Goal: Information Seeking & Learning: Check status

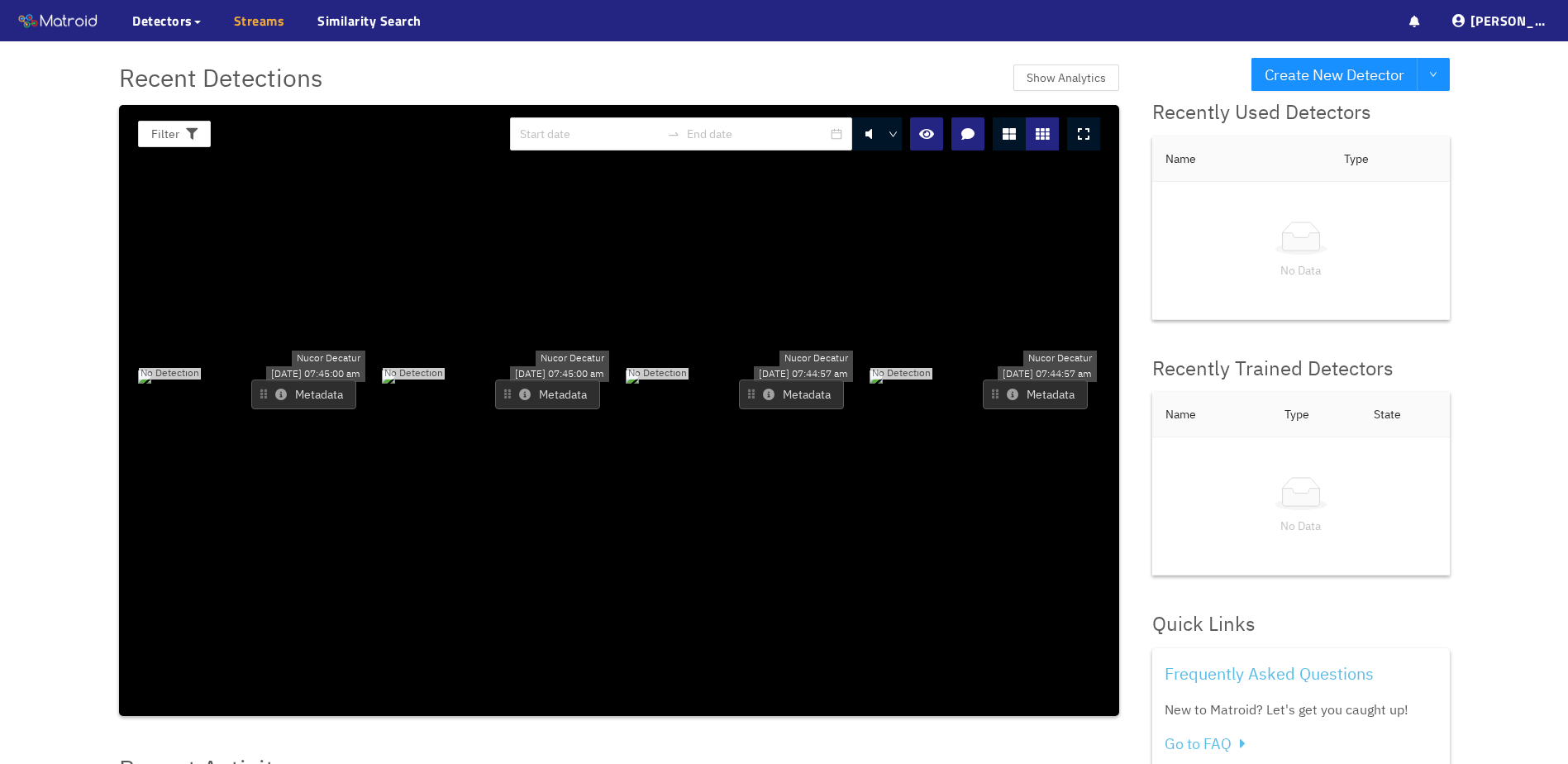
click at [253, 19] on link "Streams" at bounding box center [259, 20] width 51 height 20
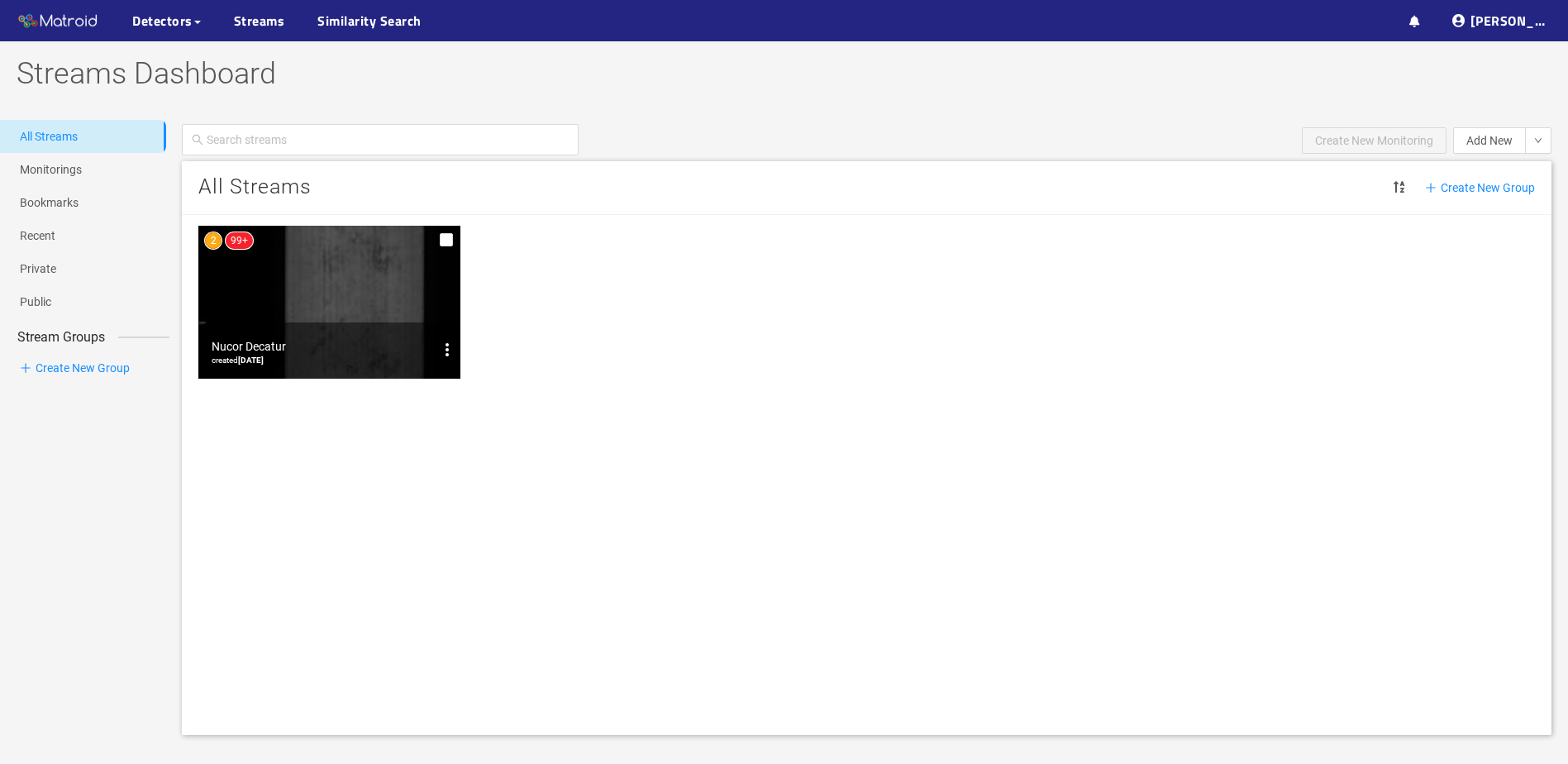
click at [354, 299] on img at bounding box center [330, 301] width 262 height 152
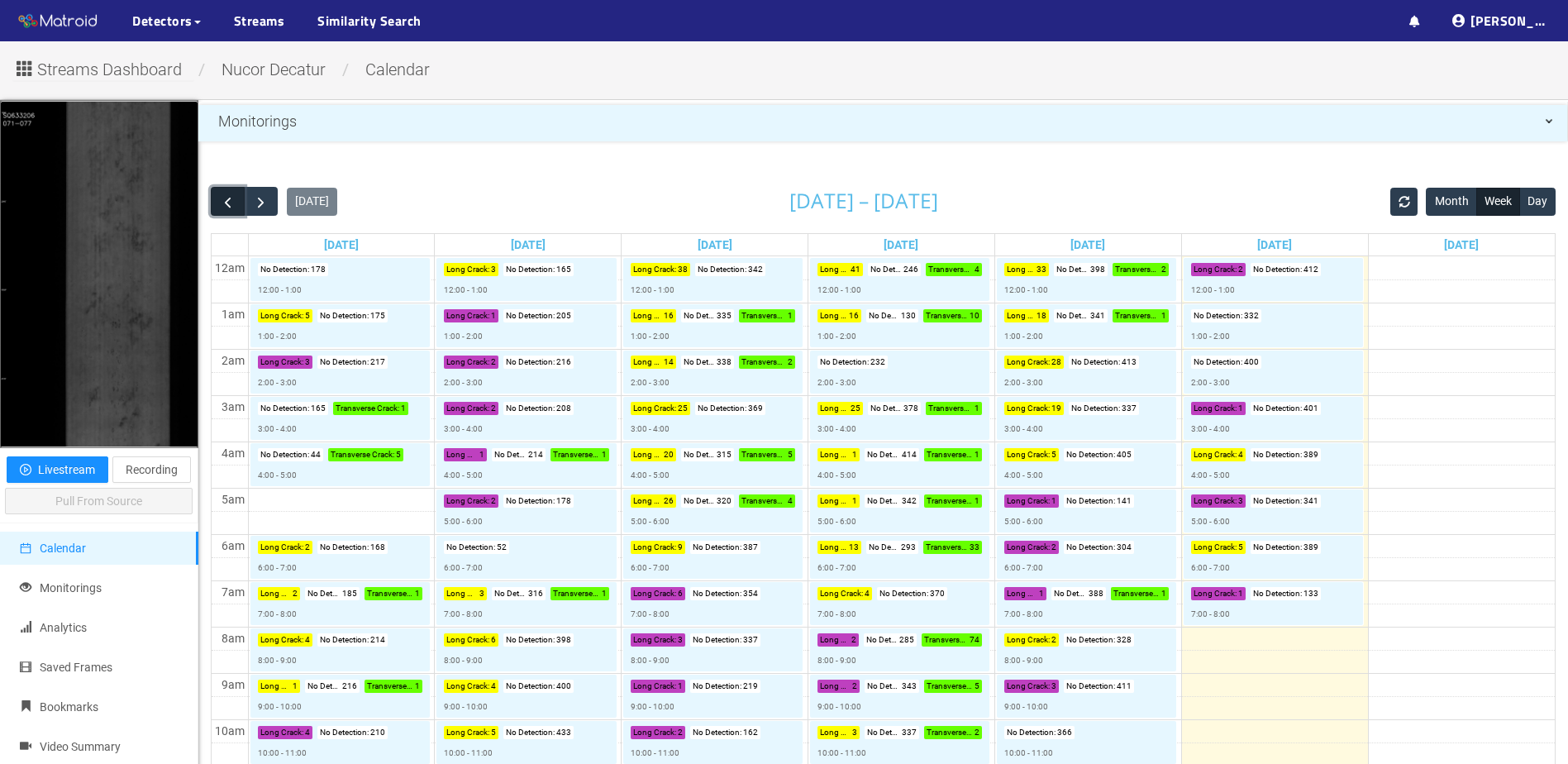
click at [223, 205] on span "button" at bounding box center [227, 202] width 17 height 17
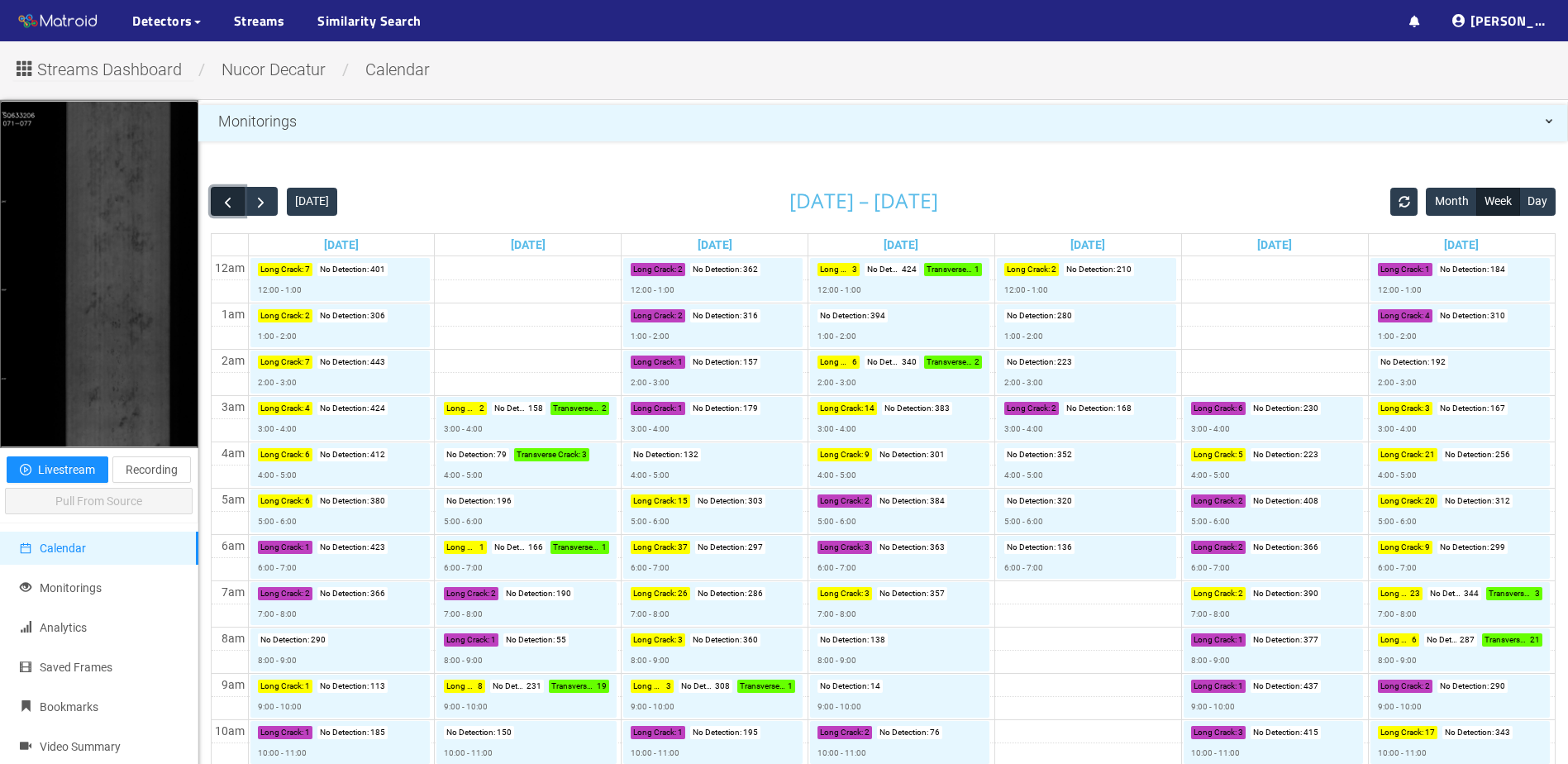
click at [223, 206] on span "button" at bounding box center [227, 202] width 17 height 17
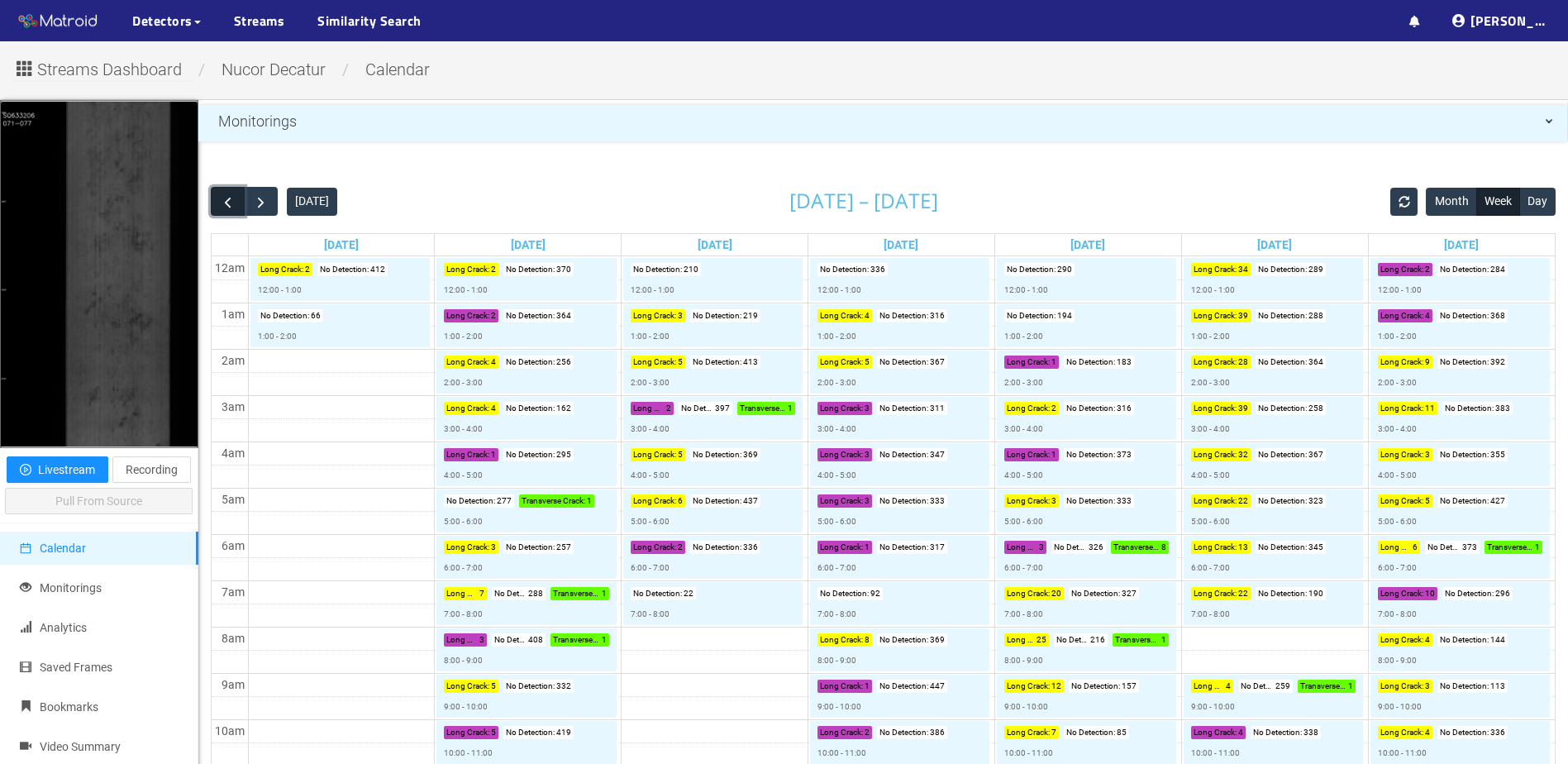
click at [223, 206] on span "button" at bounding box center [227, 202] width 17 height 17
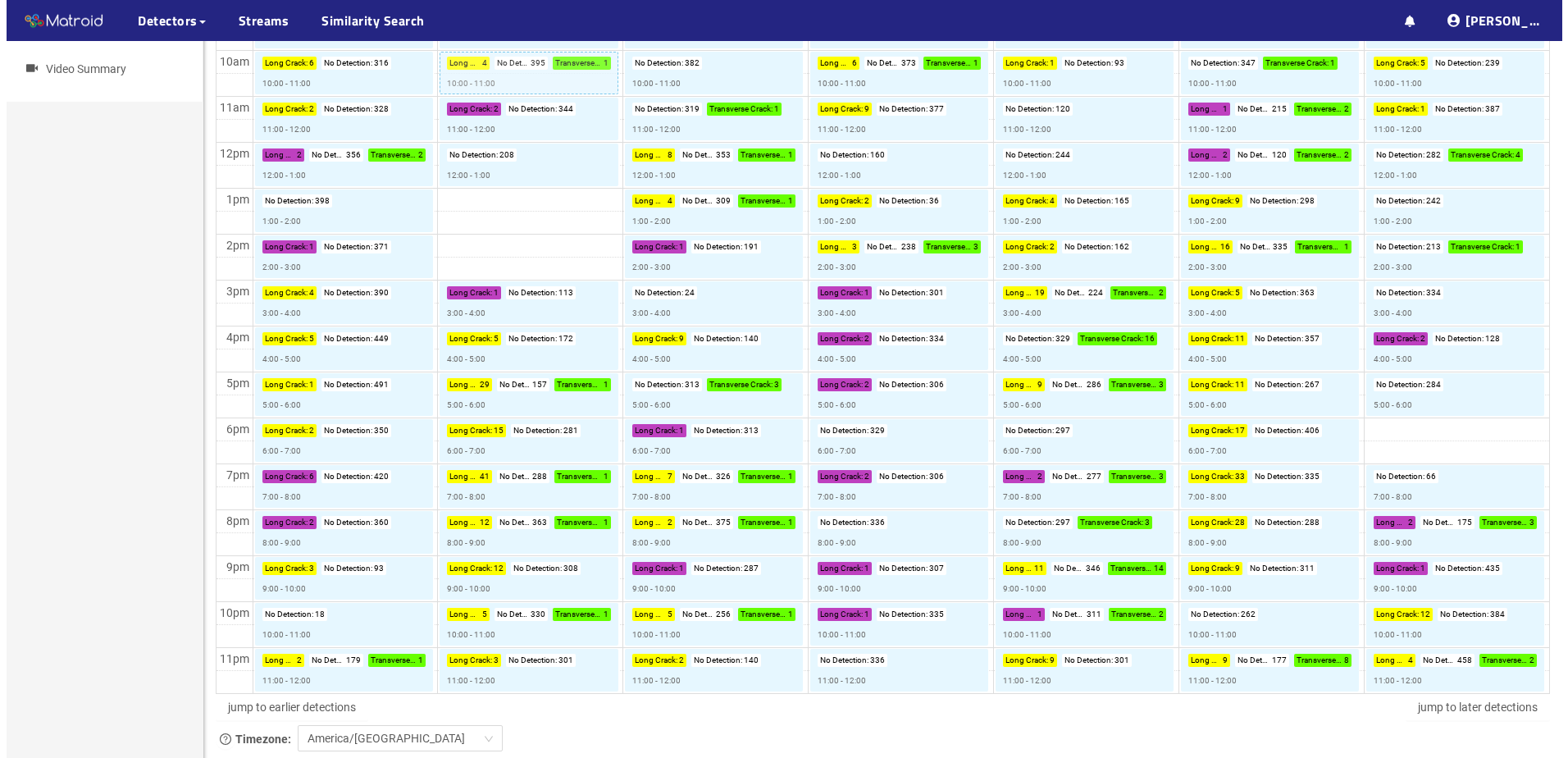
scroll to position [738, 0]
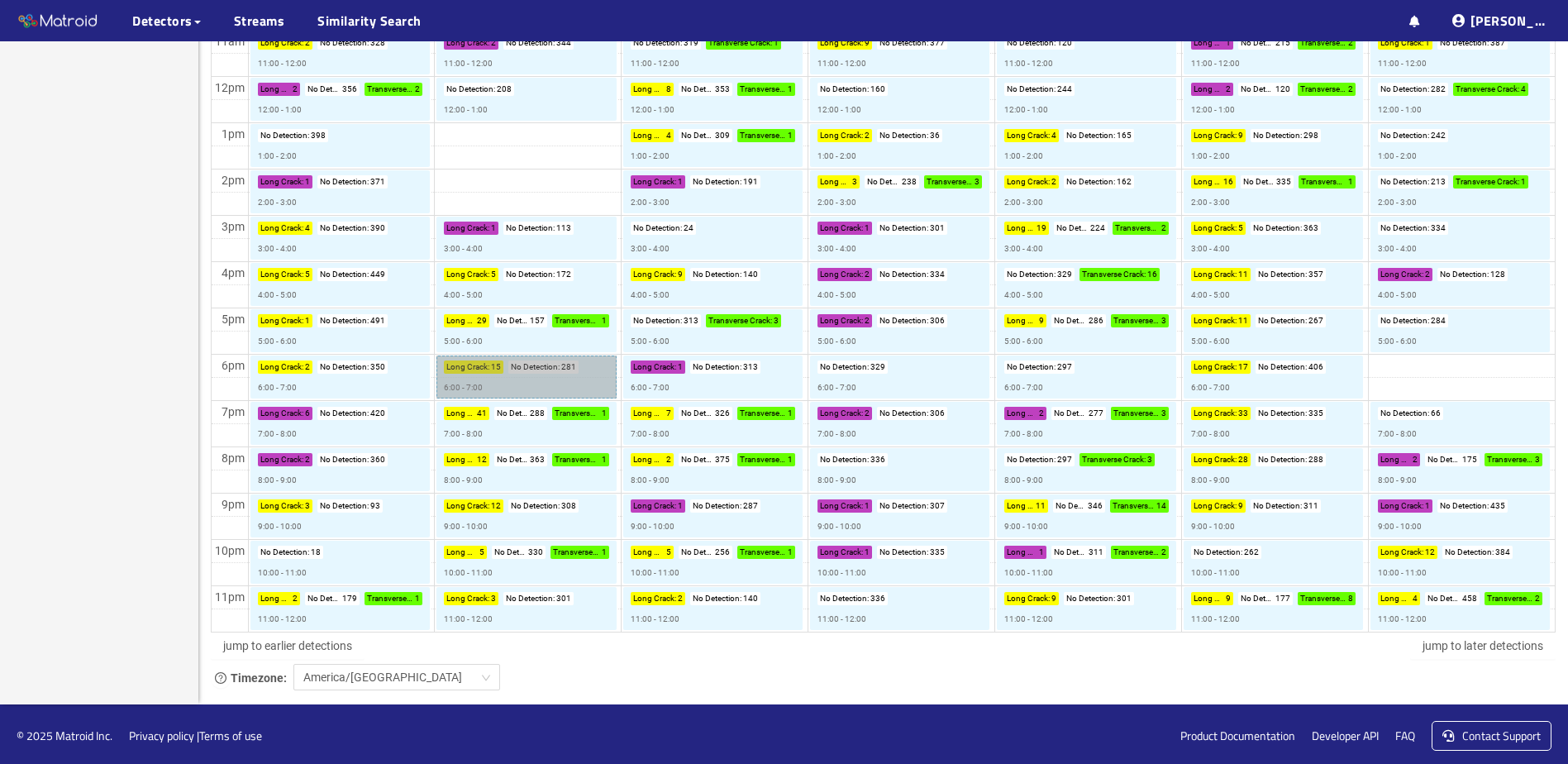
click at [490, 391] on link "Long Crack : 15 No Detection : 281 6:00 - 7:00" at bounding box center [526, 376] width 179 height 43
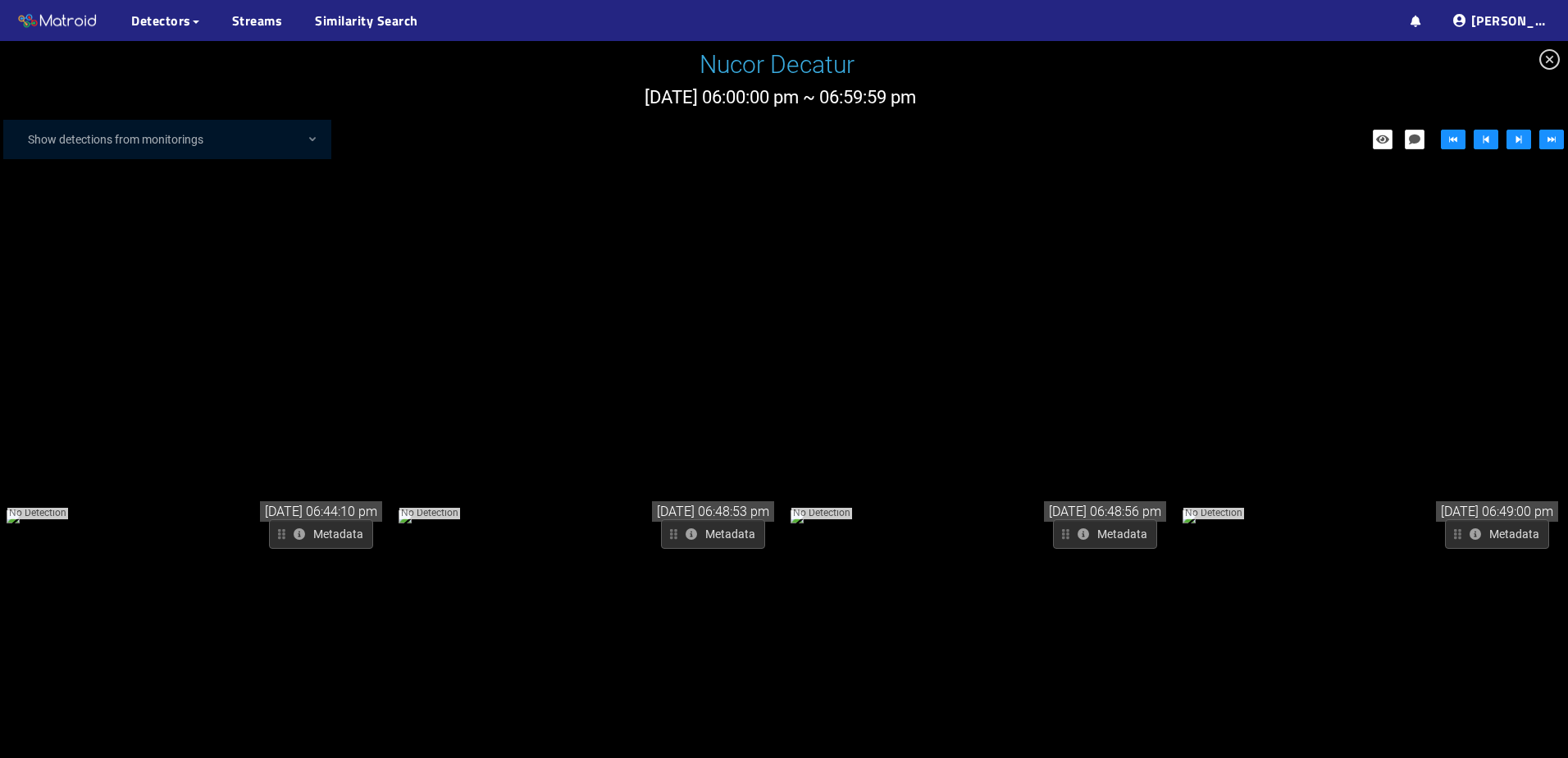
scroll to position [19016, 0]
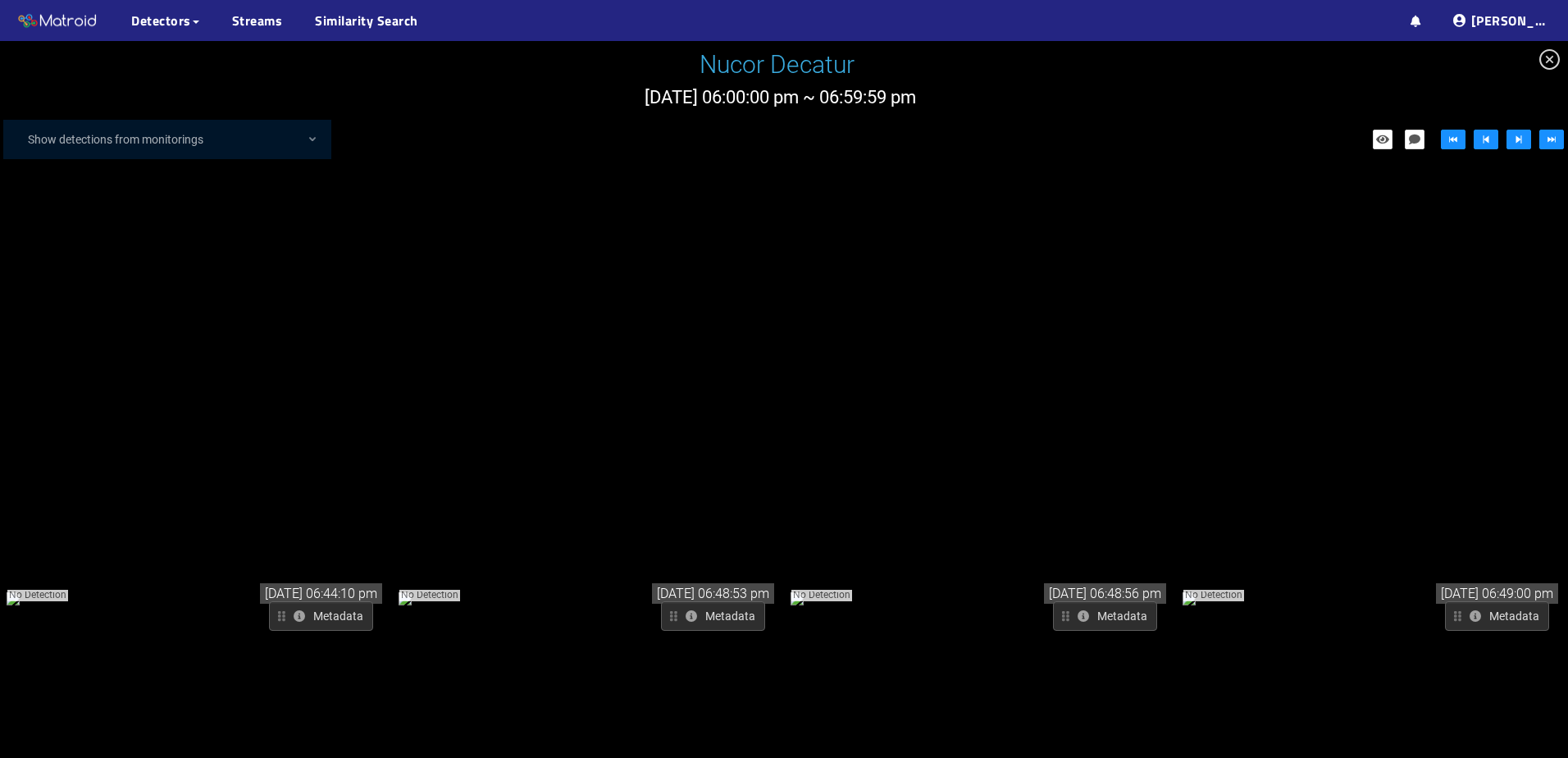
click at [599, 601] on div "Metadata" at bounding box center [662, 615] width 205 height 29
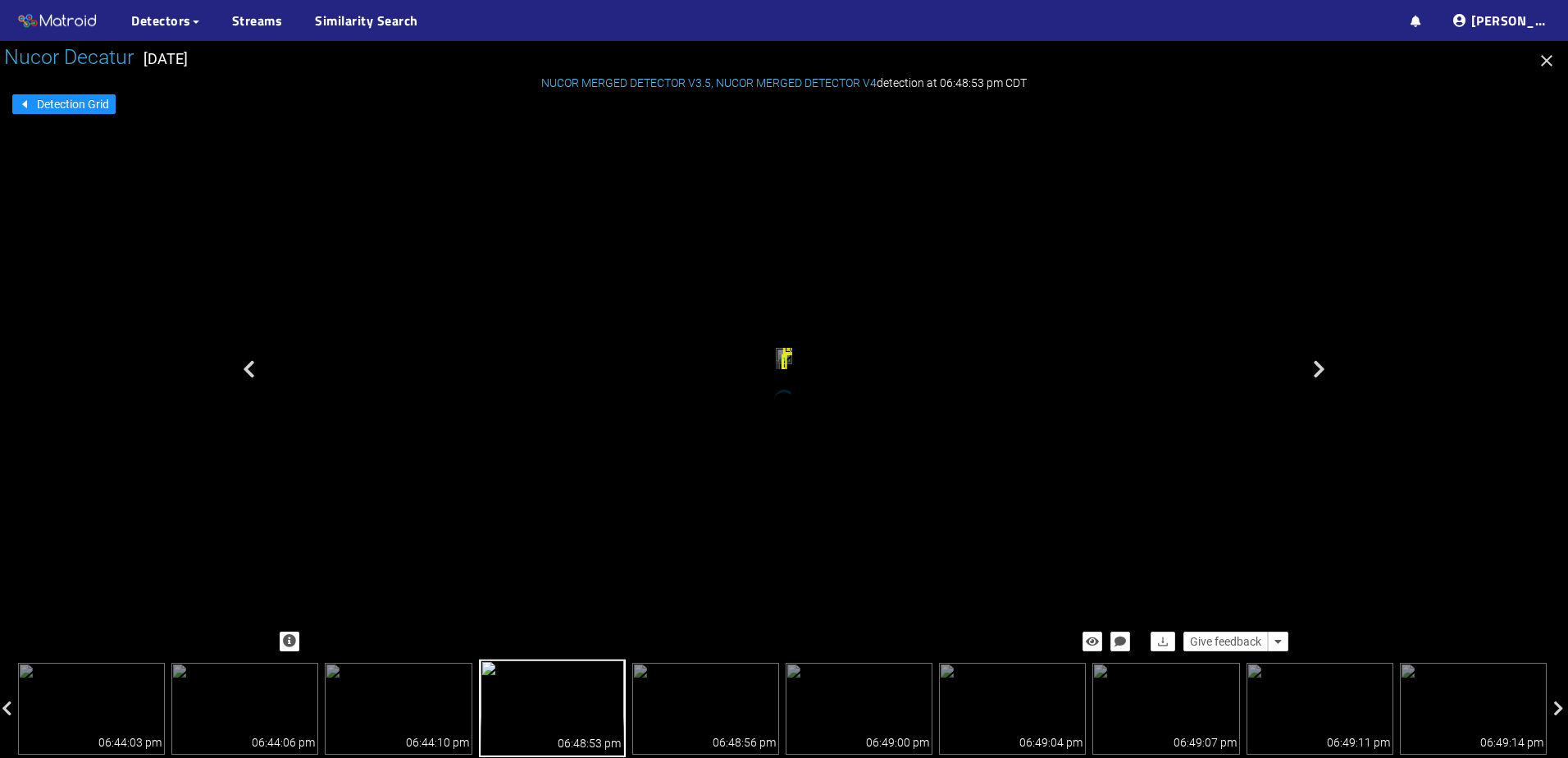
click at [797, 344] on span "Long Crack" at bounding box center [798, 349] width 29 height 11
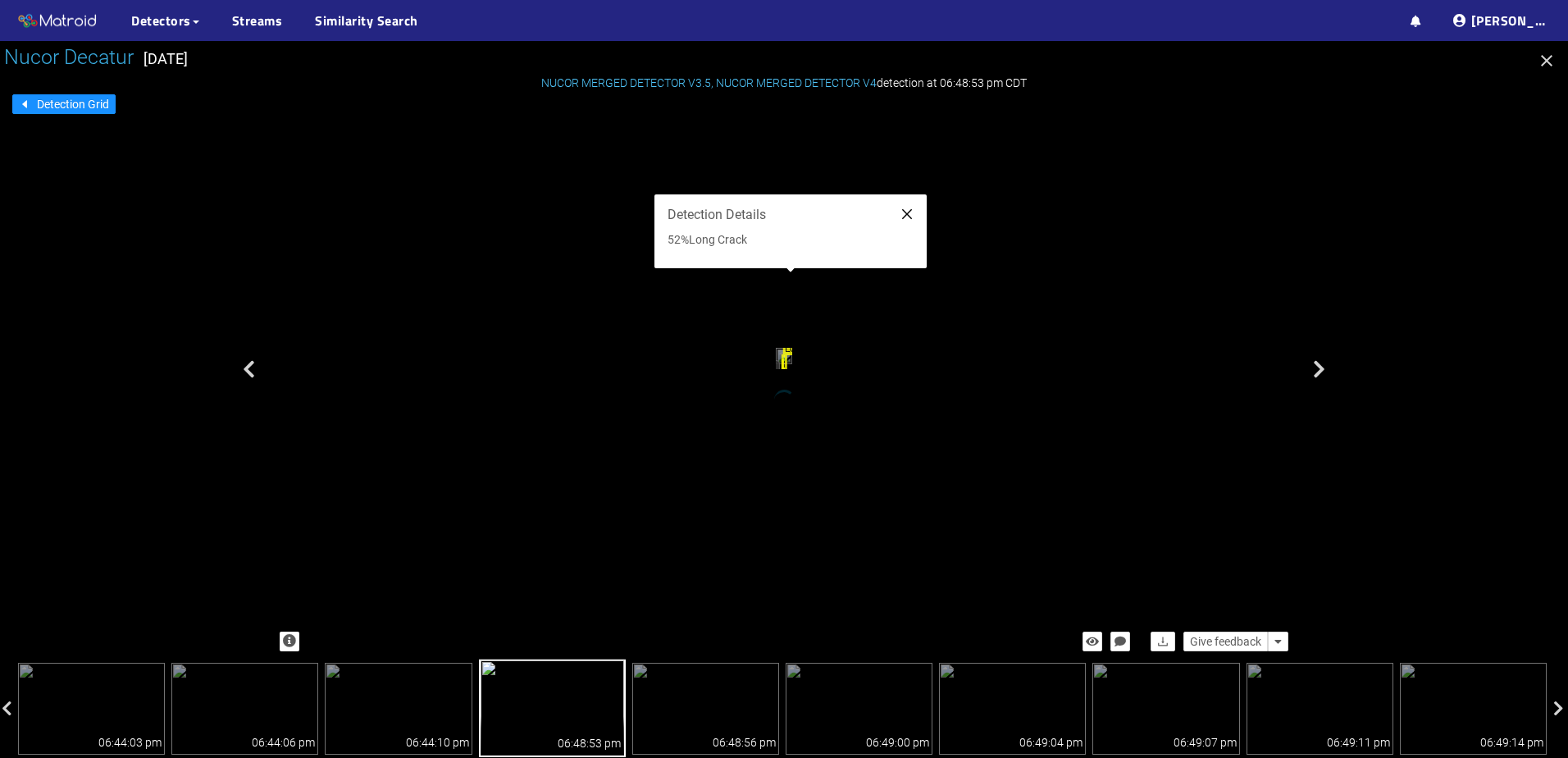
click at [913, 211] on icon "close" at bounding box center [907, 214] width 13 height 13
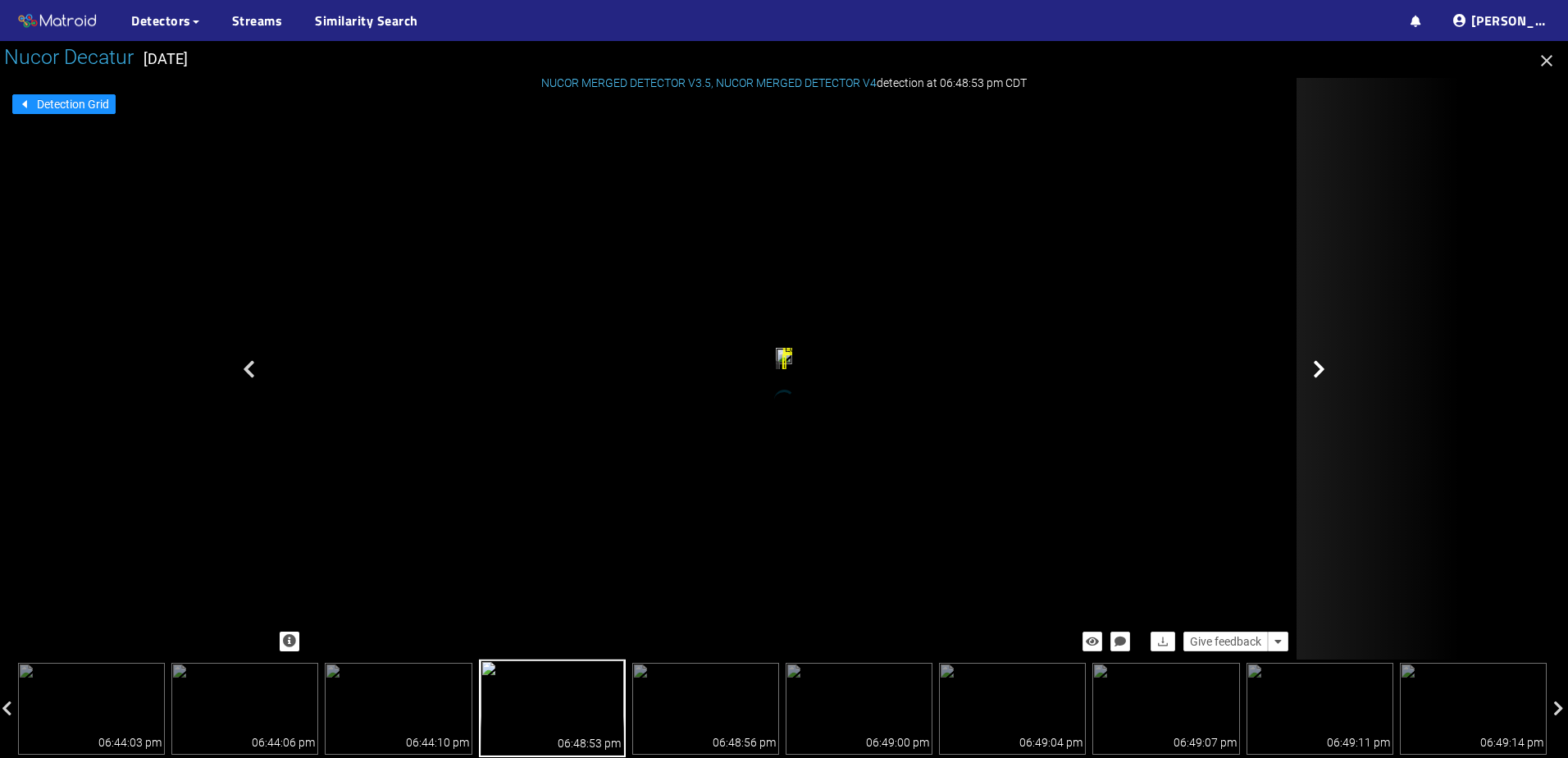
click at [1329, 361] on div at bounding box center [1378, 368] width 164 height 581
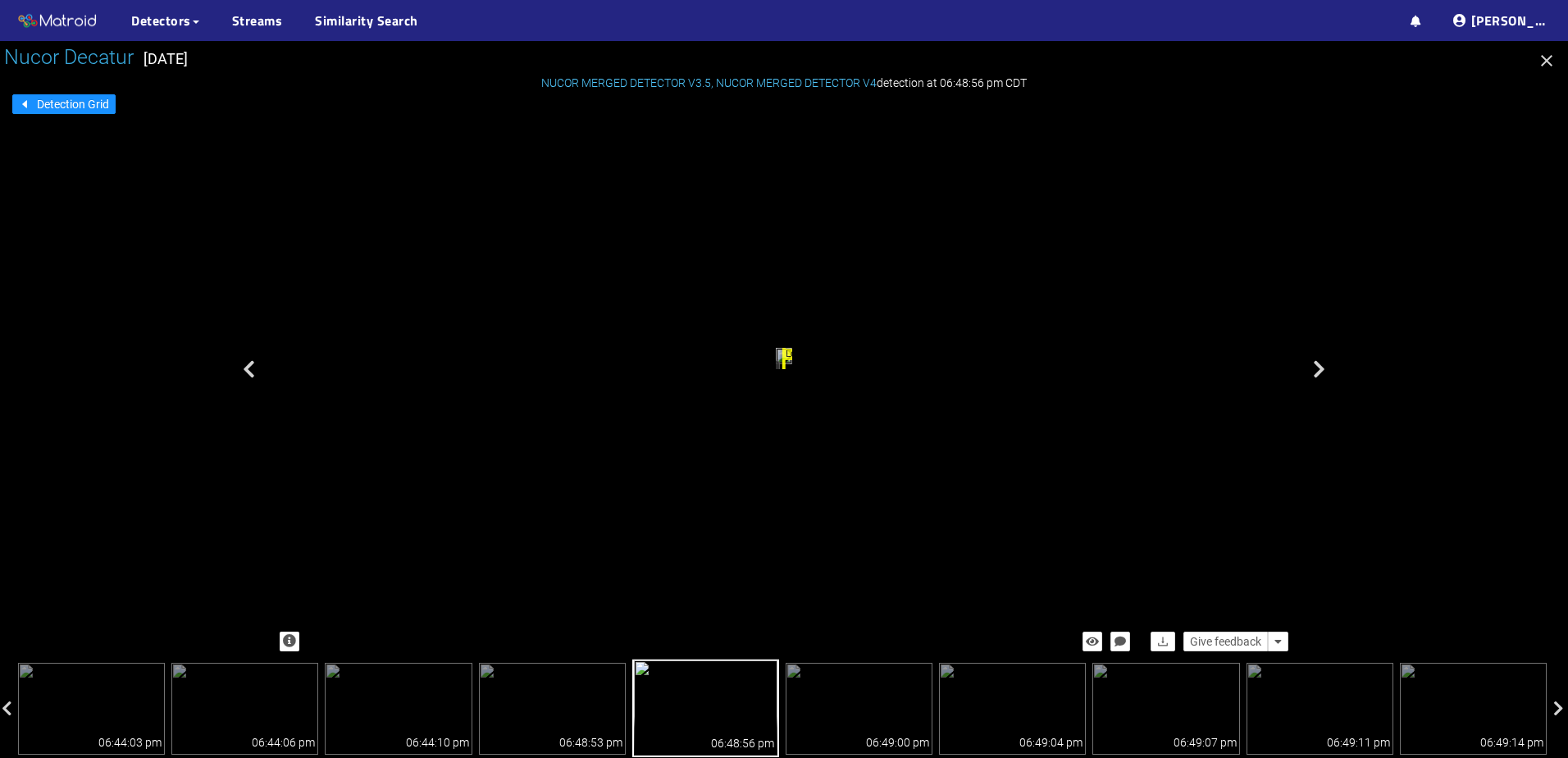
click at [1329, 361] on div at bounding box center [1378, 368] width 164 height 581
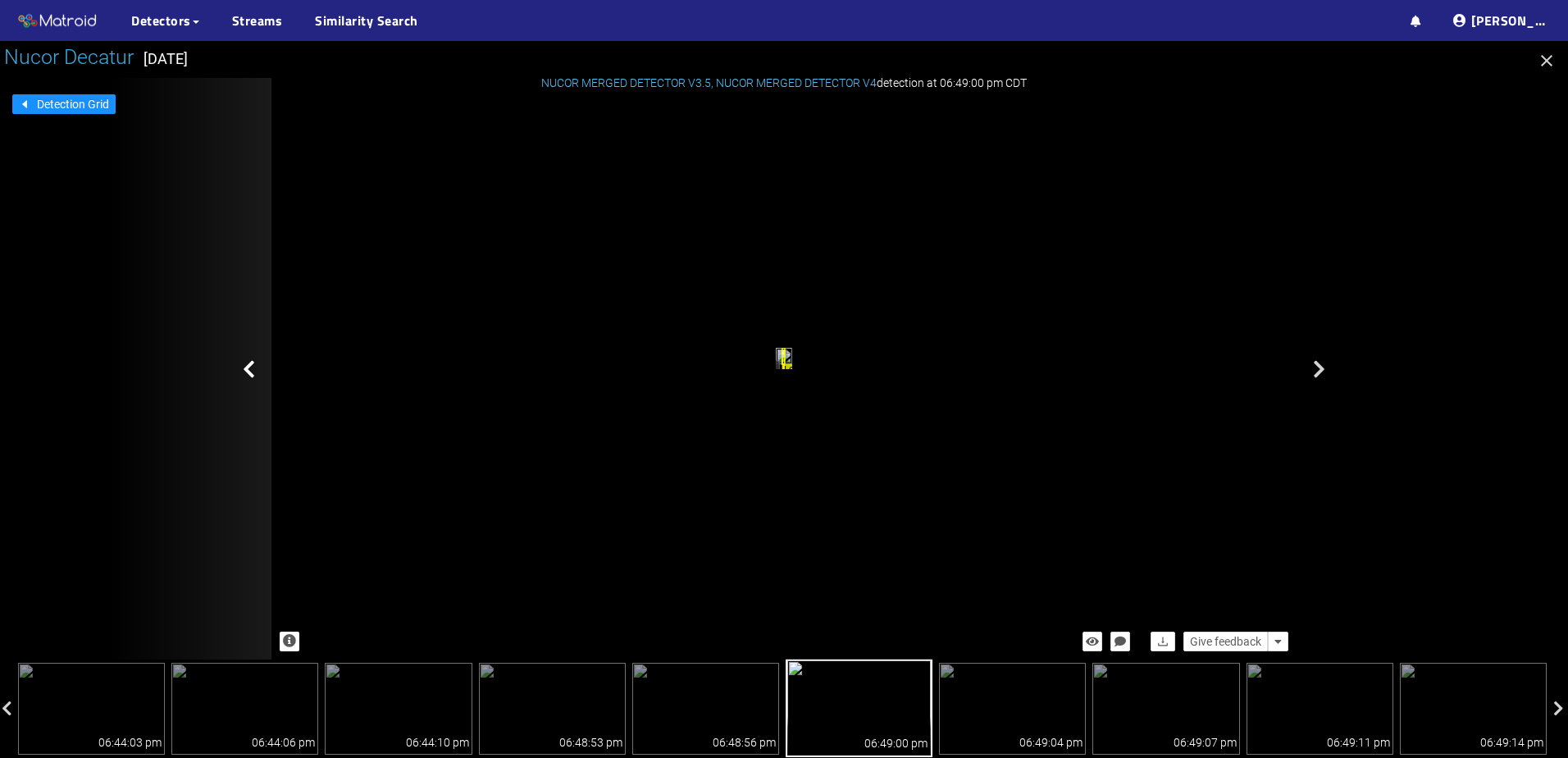
click at [250, 371] on icon at bounding box center [248, 368] width 12 height 20
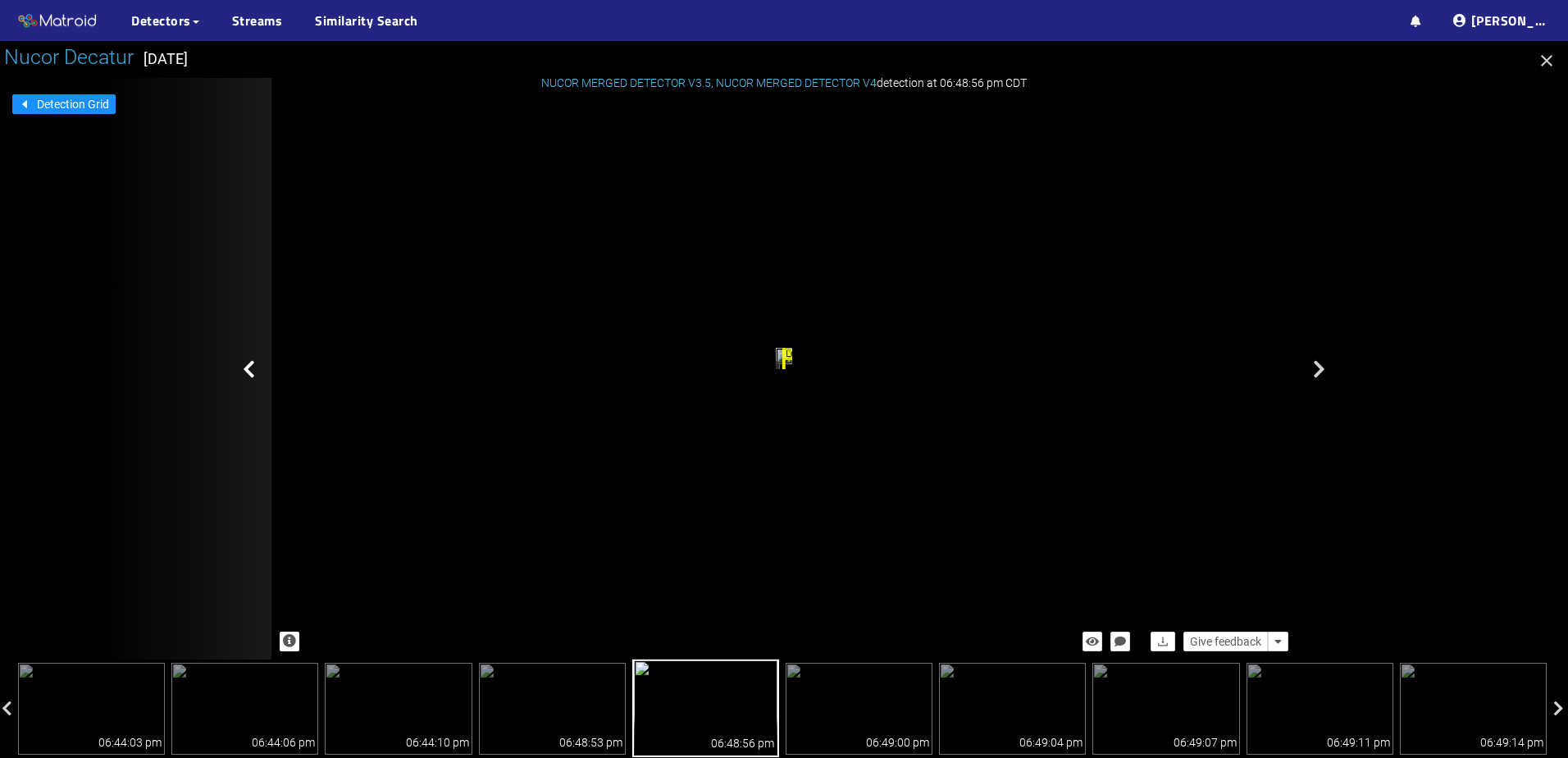
click at [263, 364] on div at bounding box center [189, 368] width 164 height 581
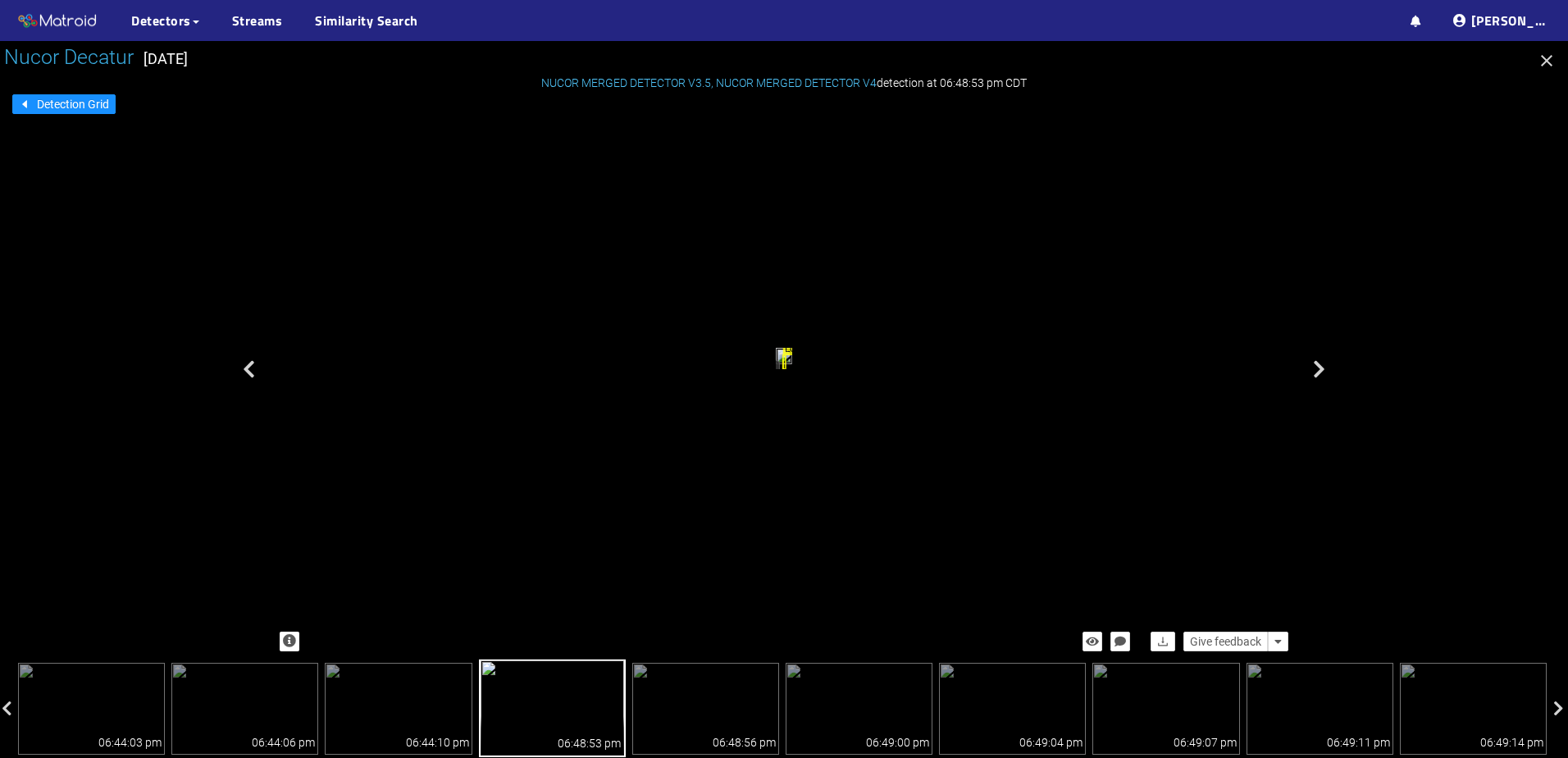
click at [1547, 63] on icon "button" at bounding box center [1546, 60] width 20 height 20
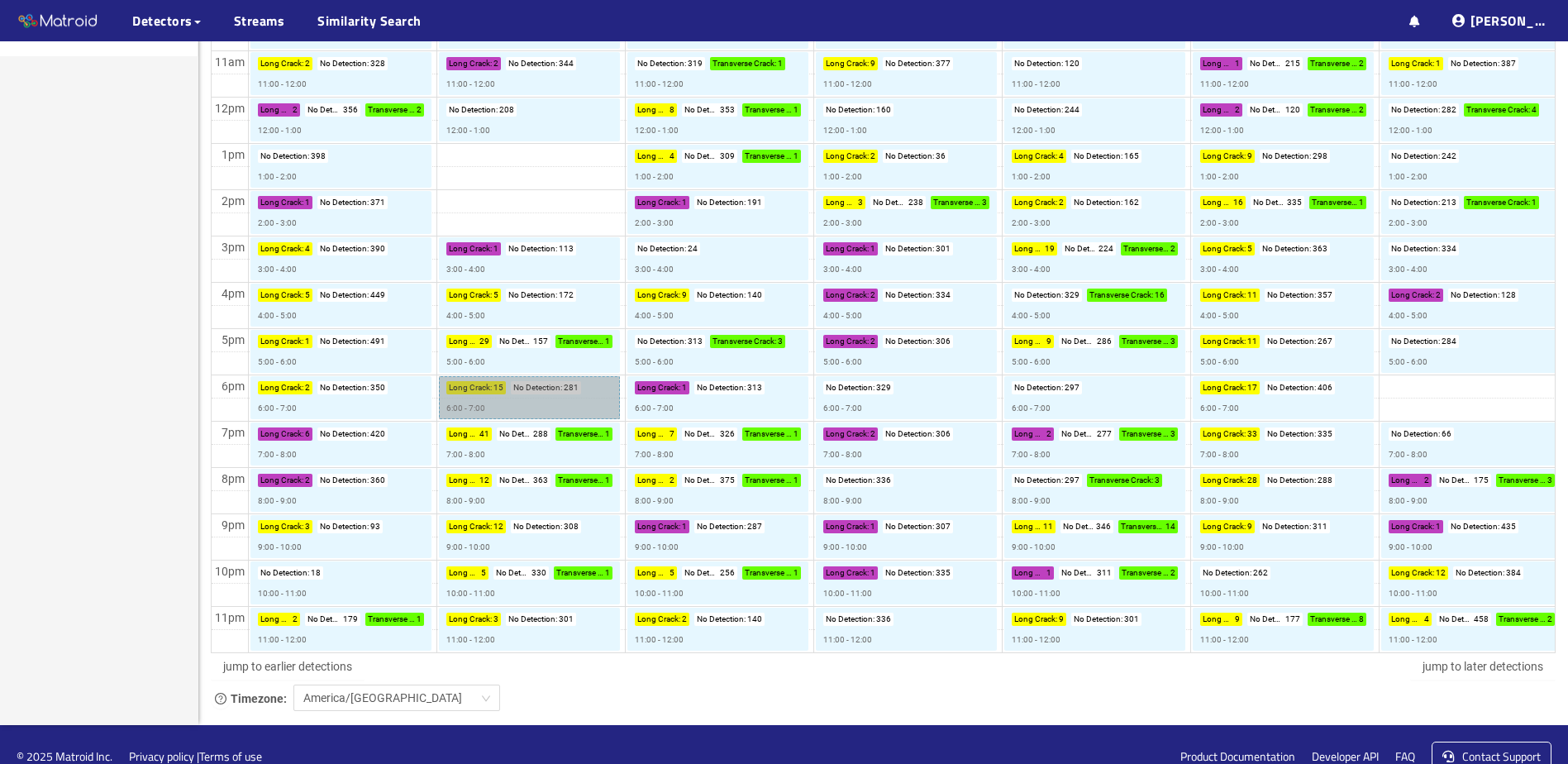
click at [524, 403] on link "Long Crack : 15 No Detection : 281 6:00 - 7:00" at bounding box center [529, 397] width 181 height 43
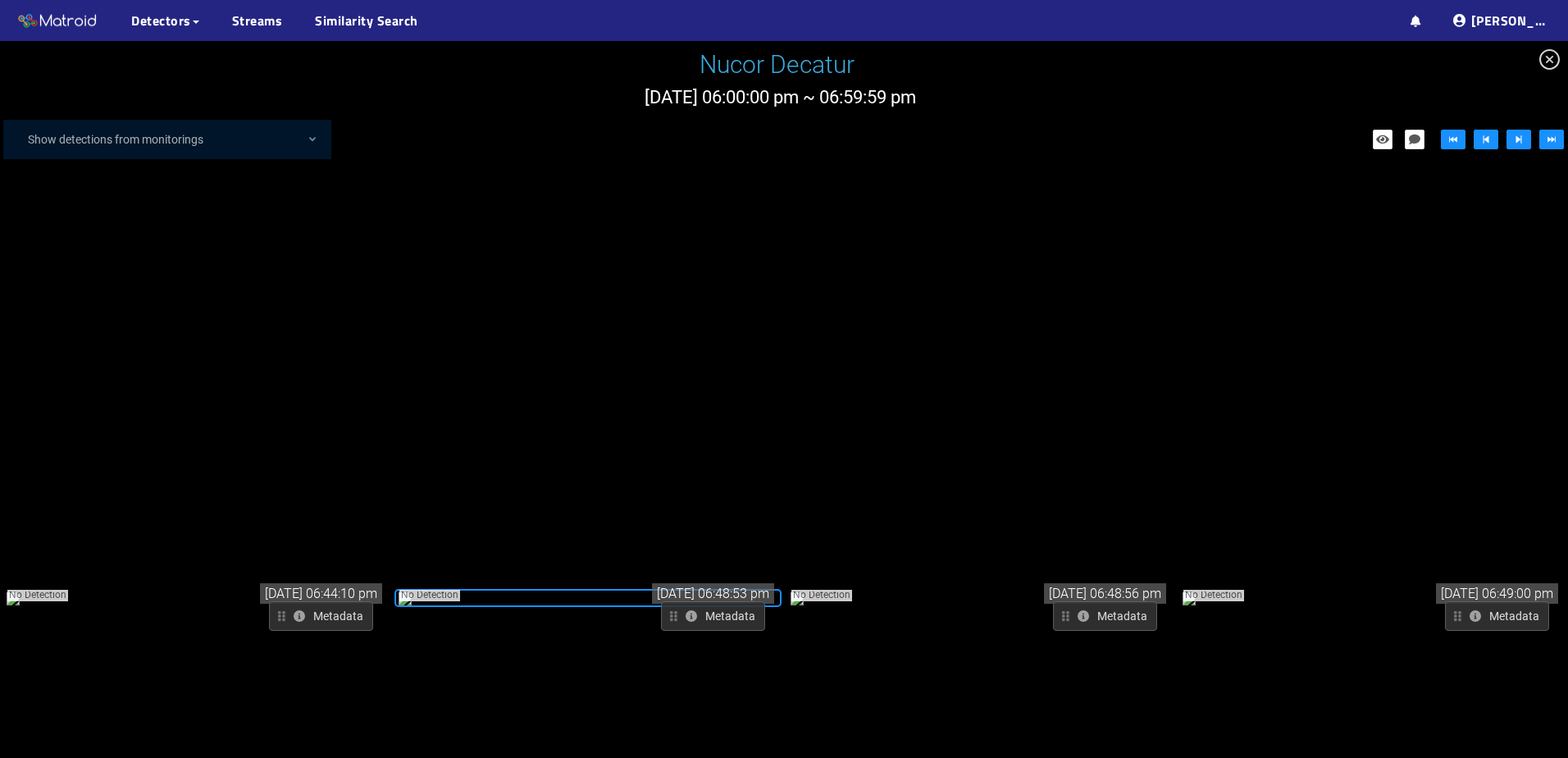
scroll to position [19097, 0]
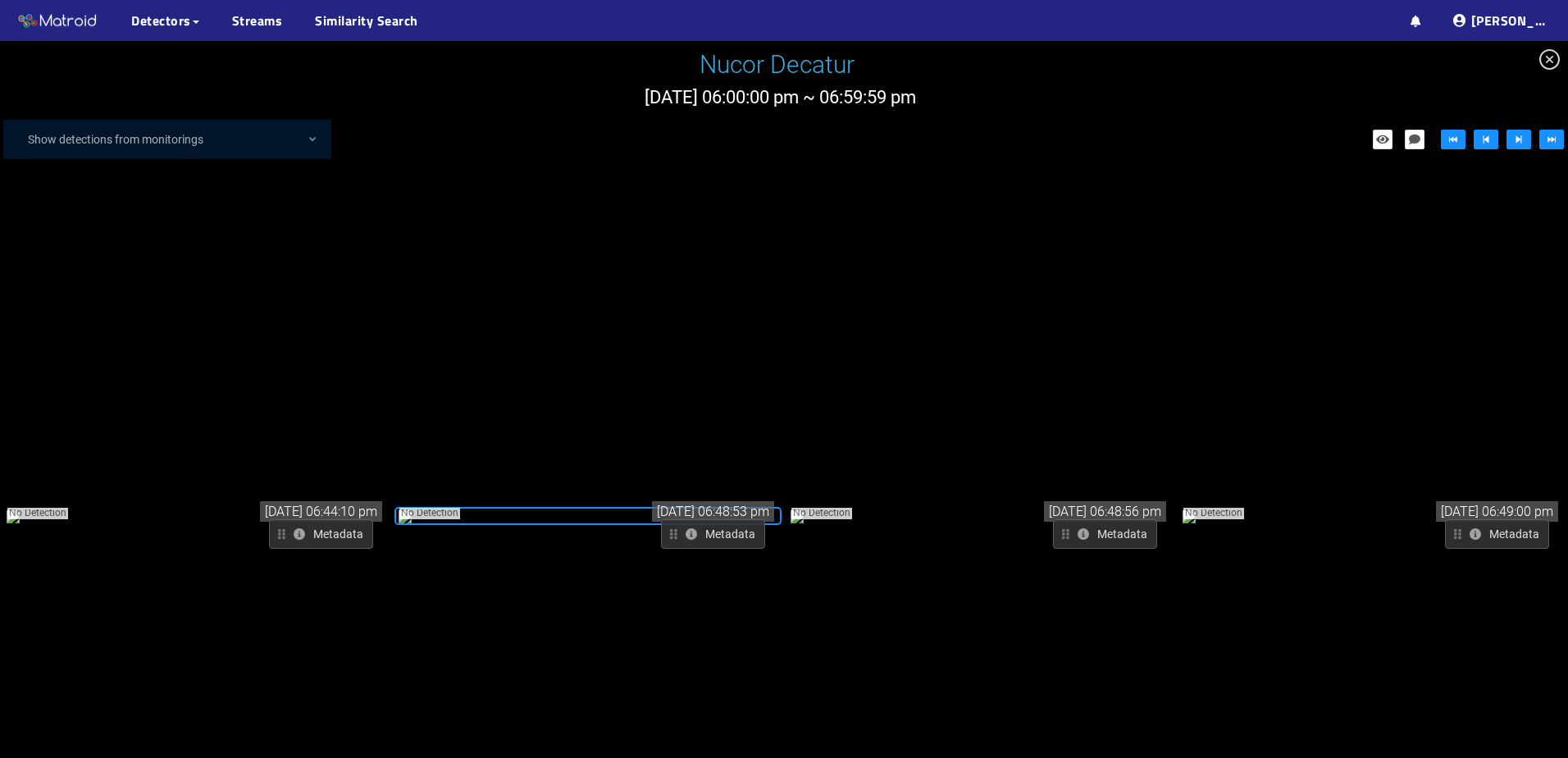
click at [685, 506] on div "No Detection" at bounding box center [587, 516] width 380 height 20
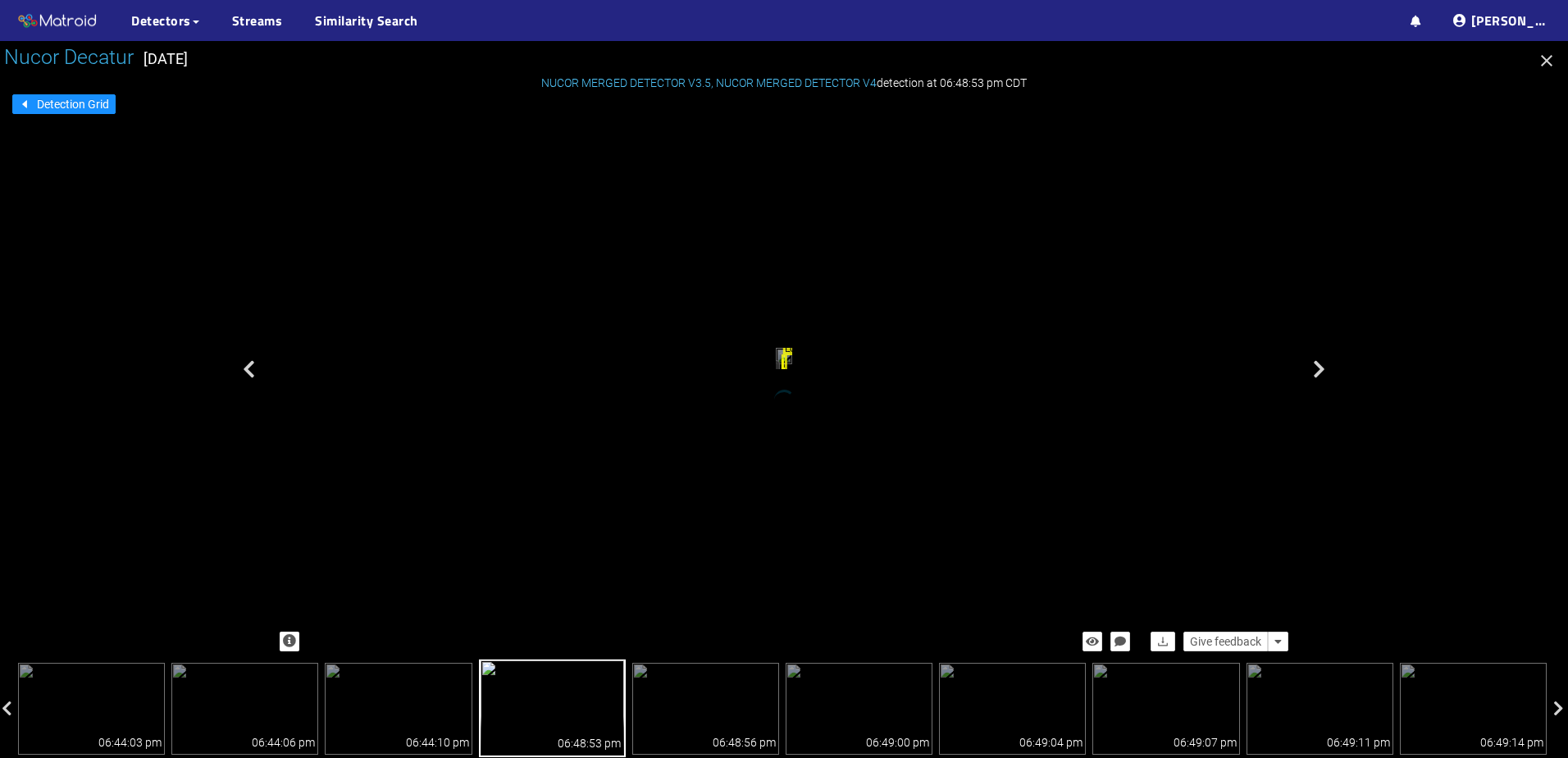
click at [796, 344] on span "Long Crack" at bounding box center [798, 349] width 29 height 11
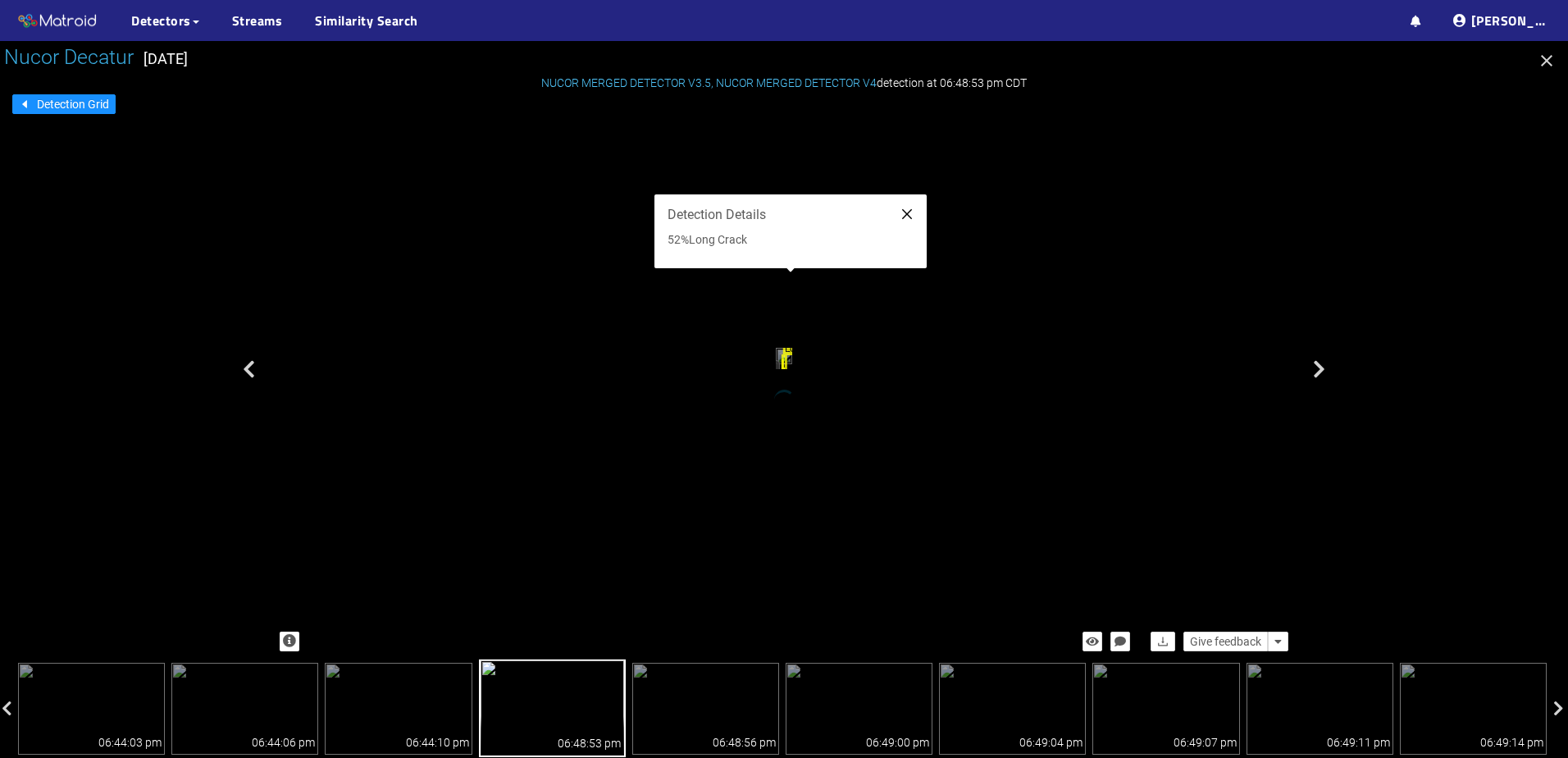
click at [904, 215] on icon "close" at bounding box center [907, 214] width 13 height 13
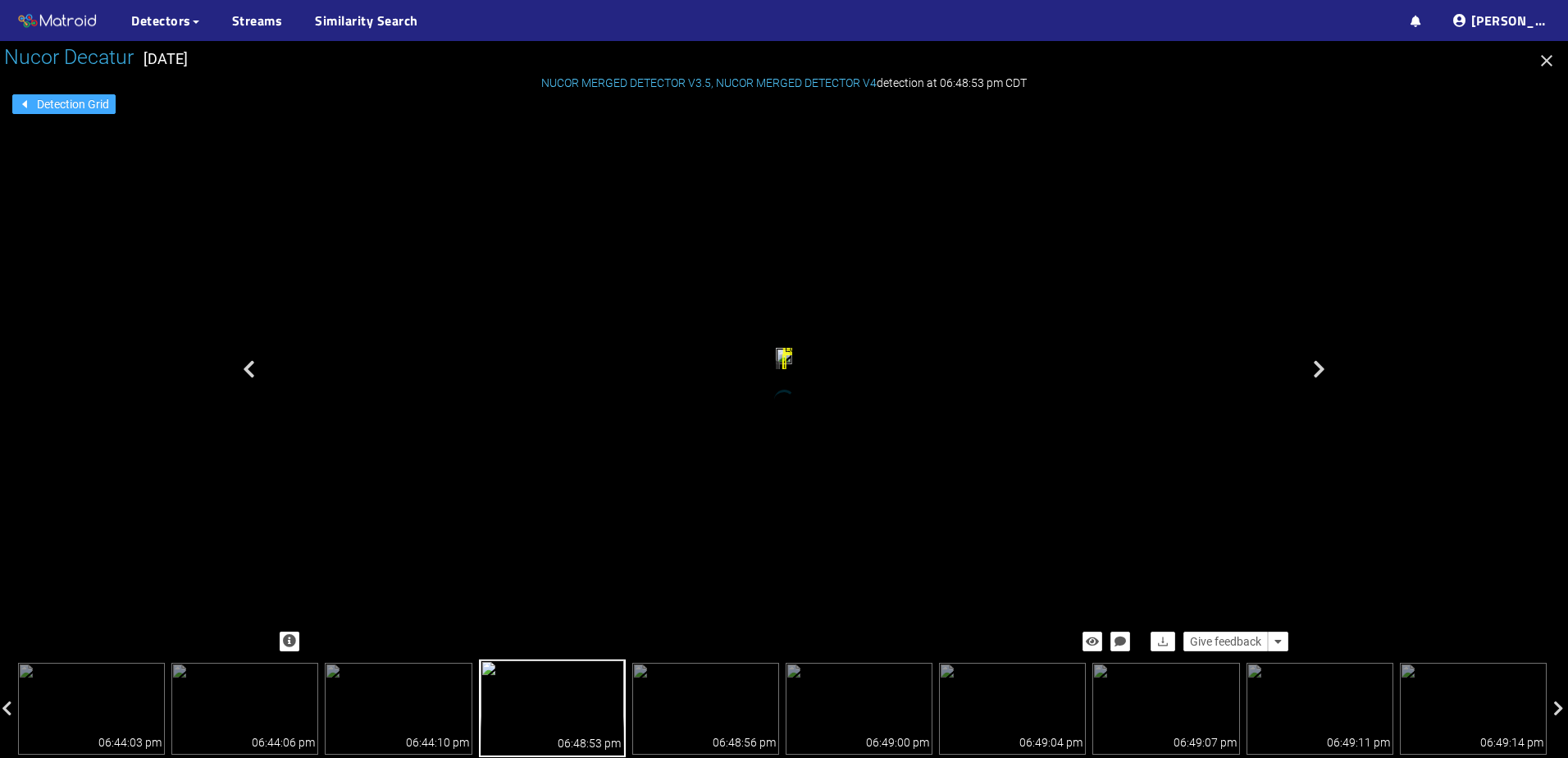
click at [32, 98] on button "Detection Grid" at bounding box center [64, 103] width 103 height 20
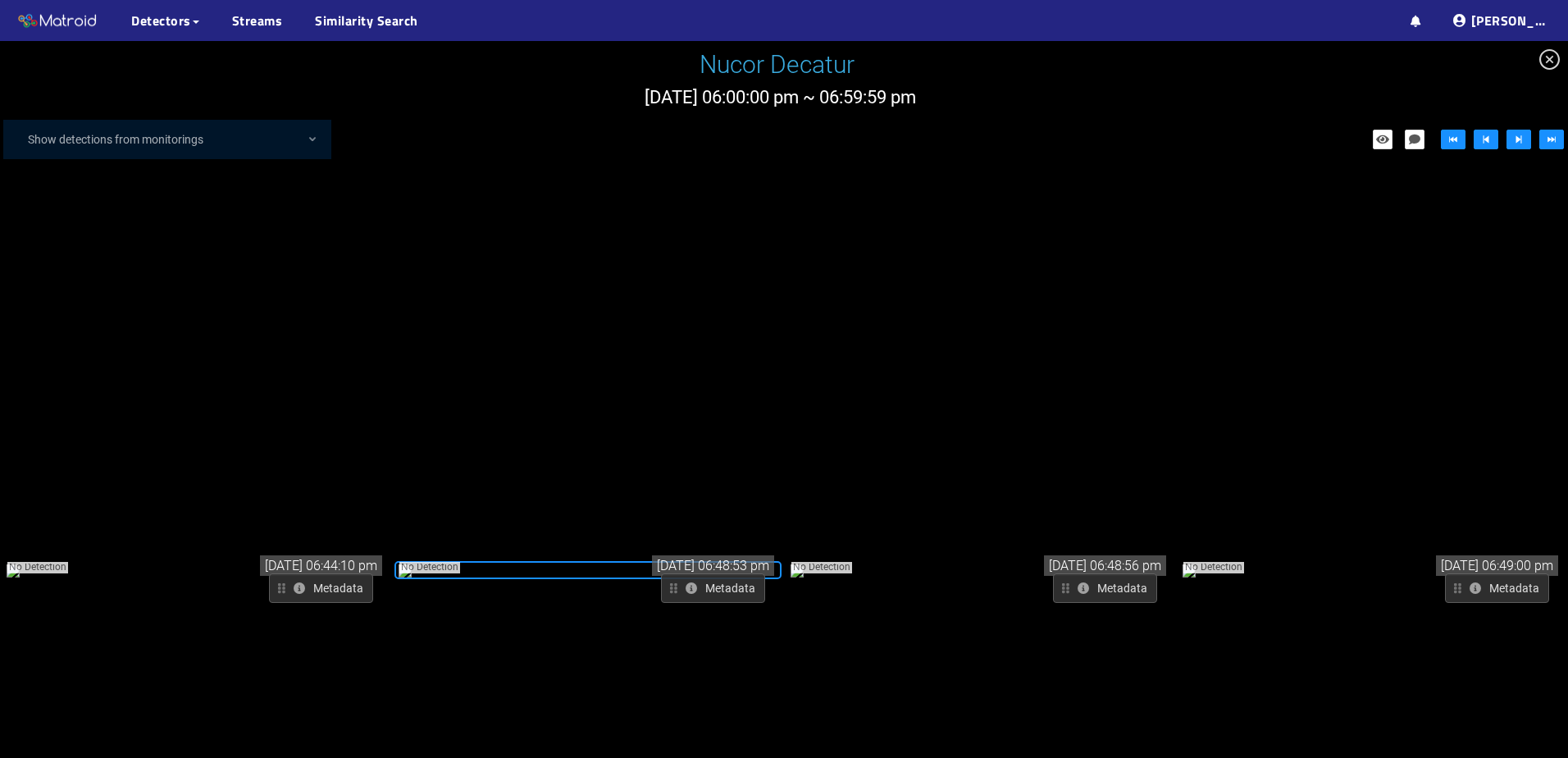
scroll to position [19016, 0]
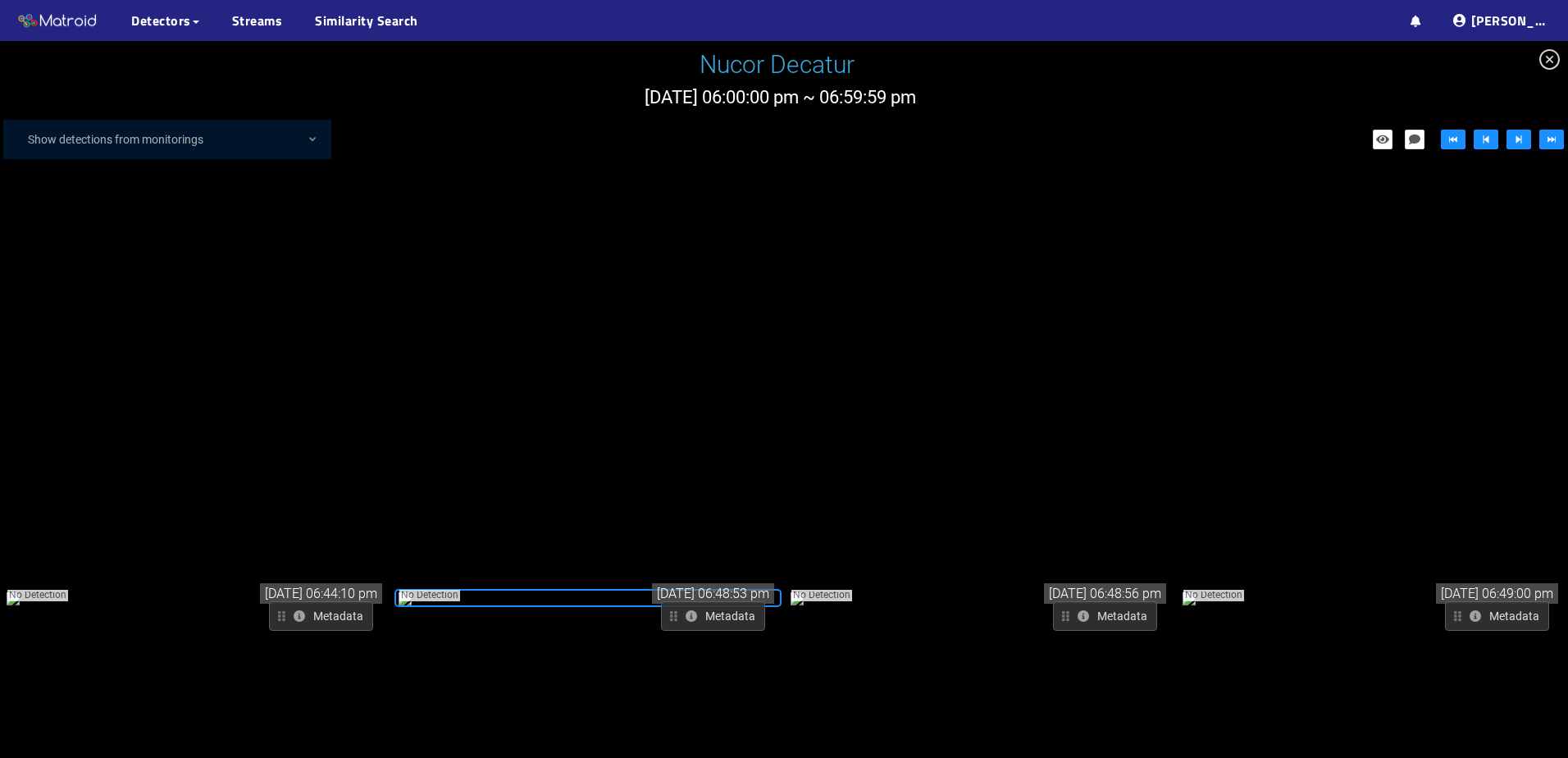
click at [961, 588] on div "No Detection" at bounding box center [980, 597] width 380 height 20
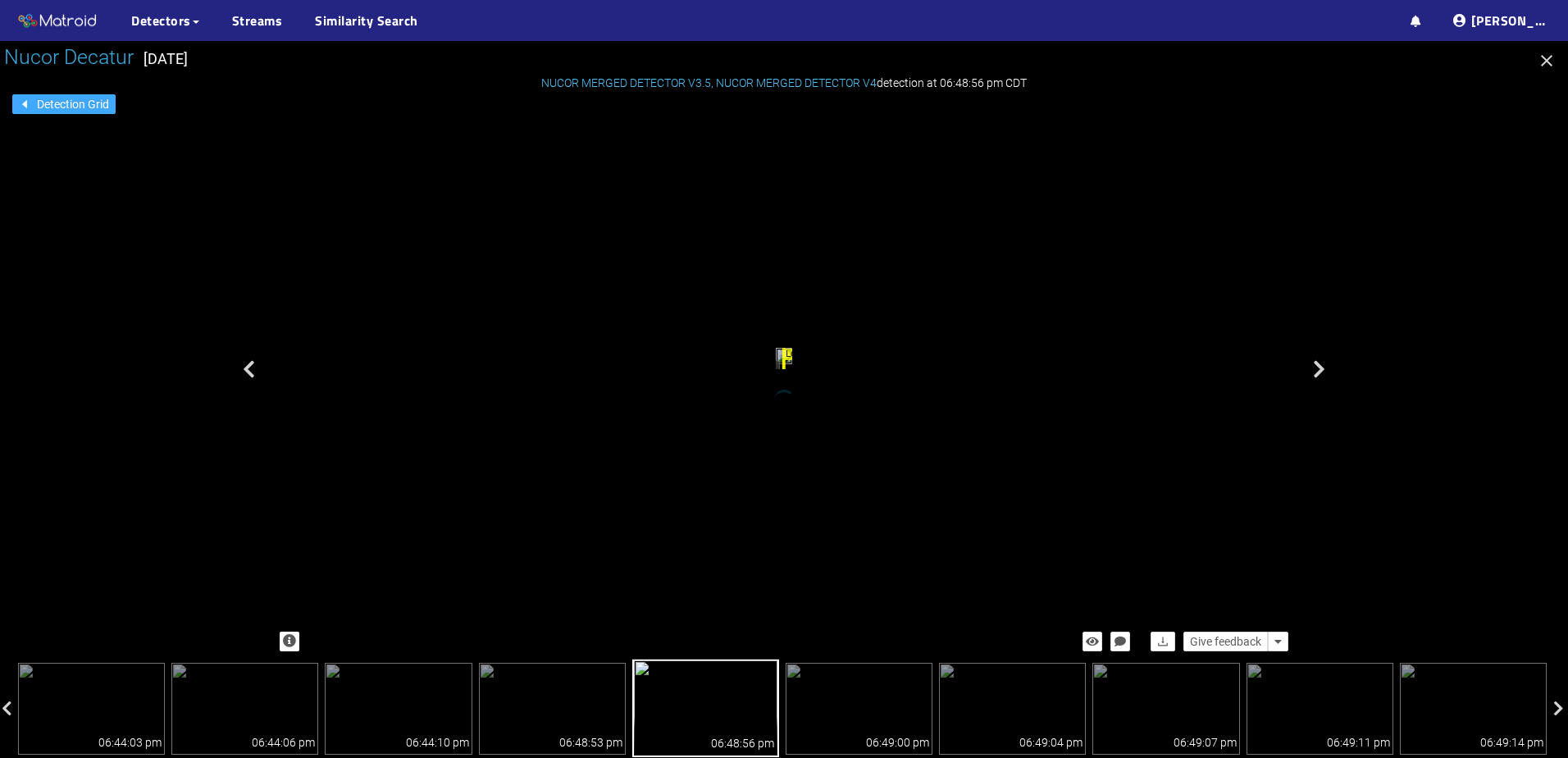
click at [55, 98] on span "Detection Grid" at bounding box center [72, 103] width 72 height 18
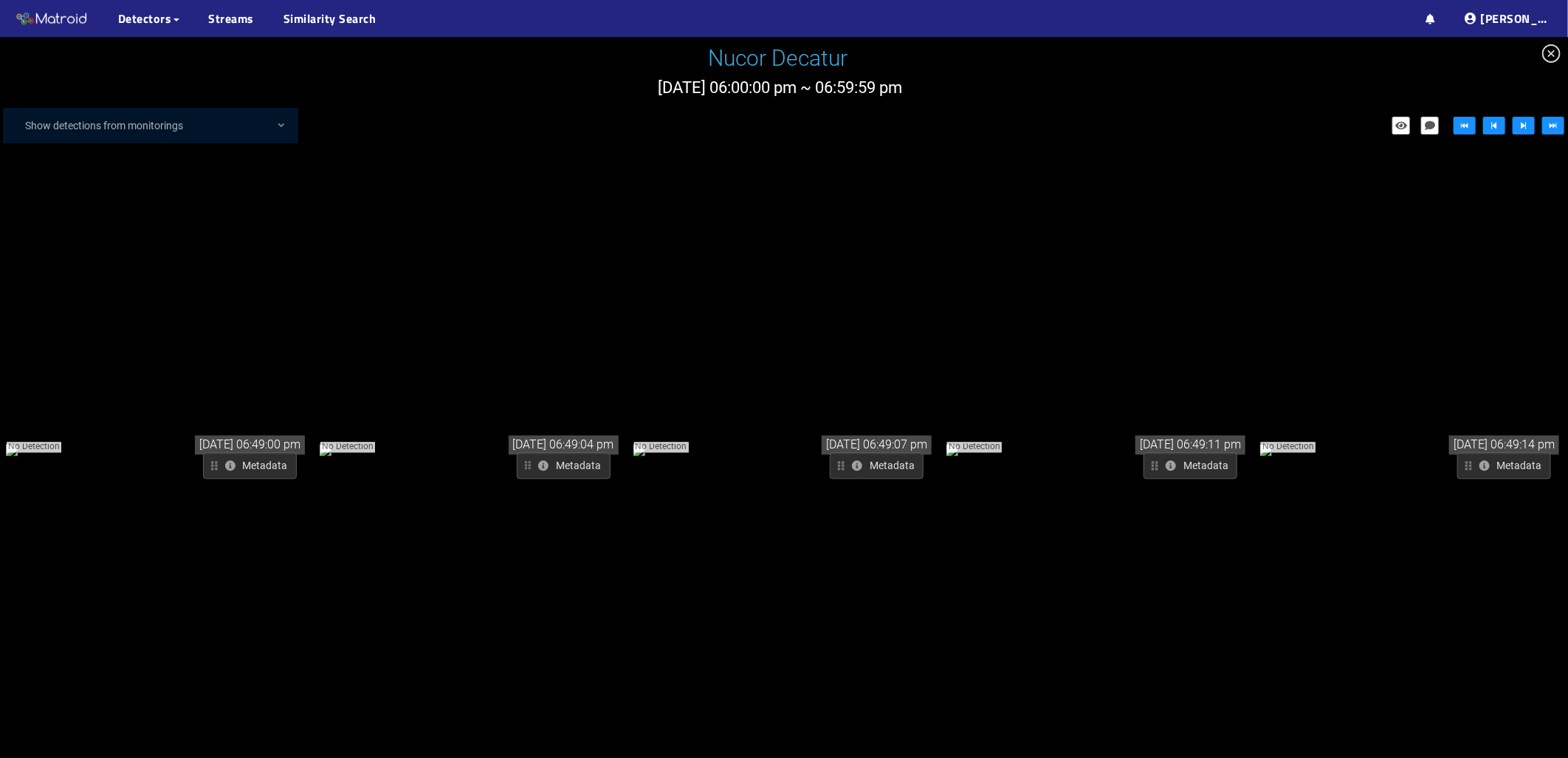
scroll to position [12543, 0]
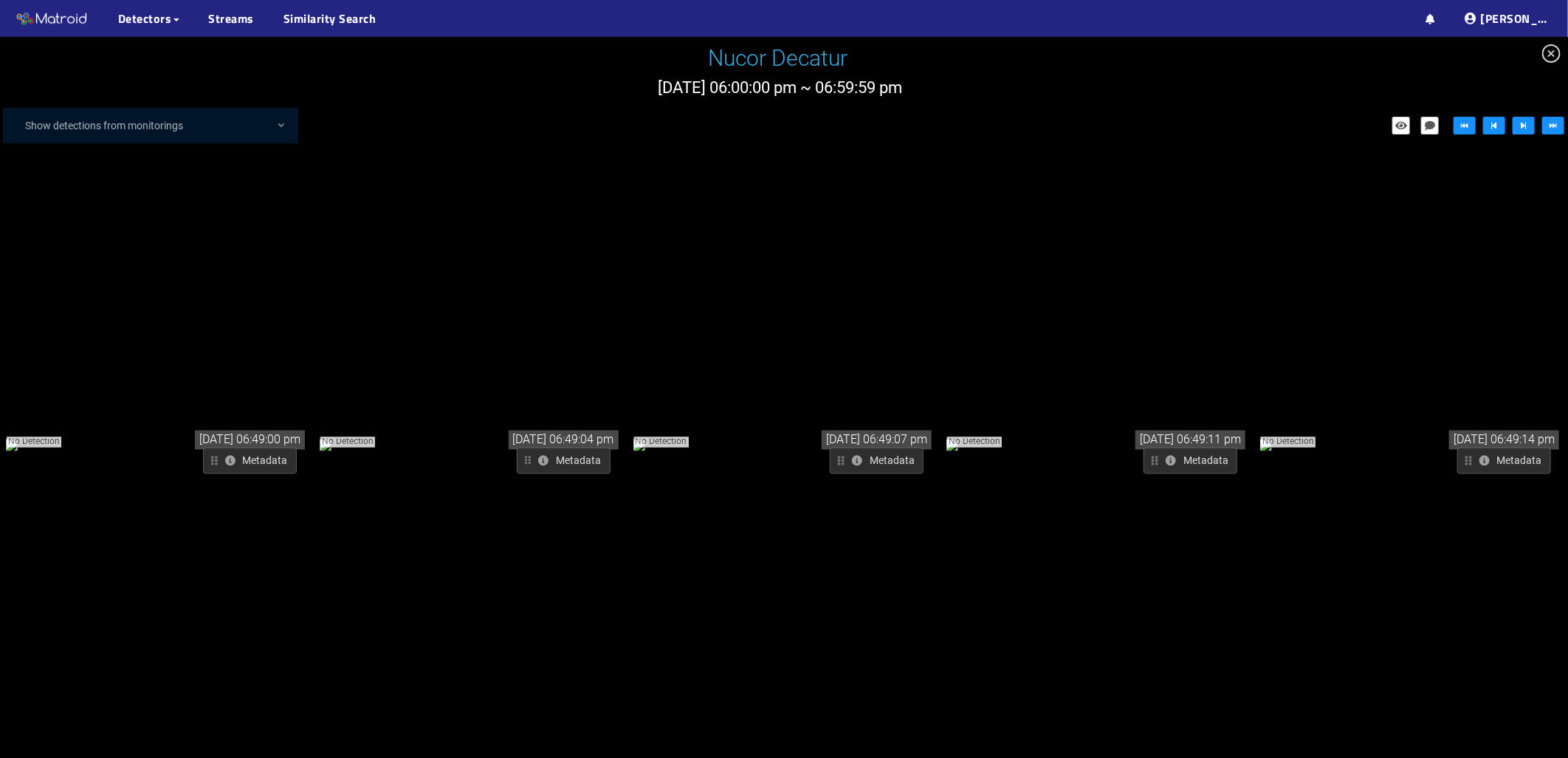
drag, startPoint x: 776, startPoint y: 498, endPoint x: 776, endPoint y: 484, distance: 14.0
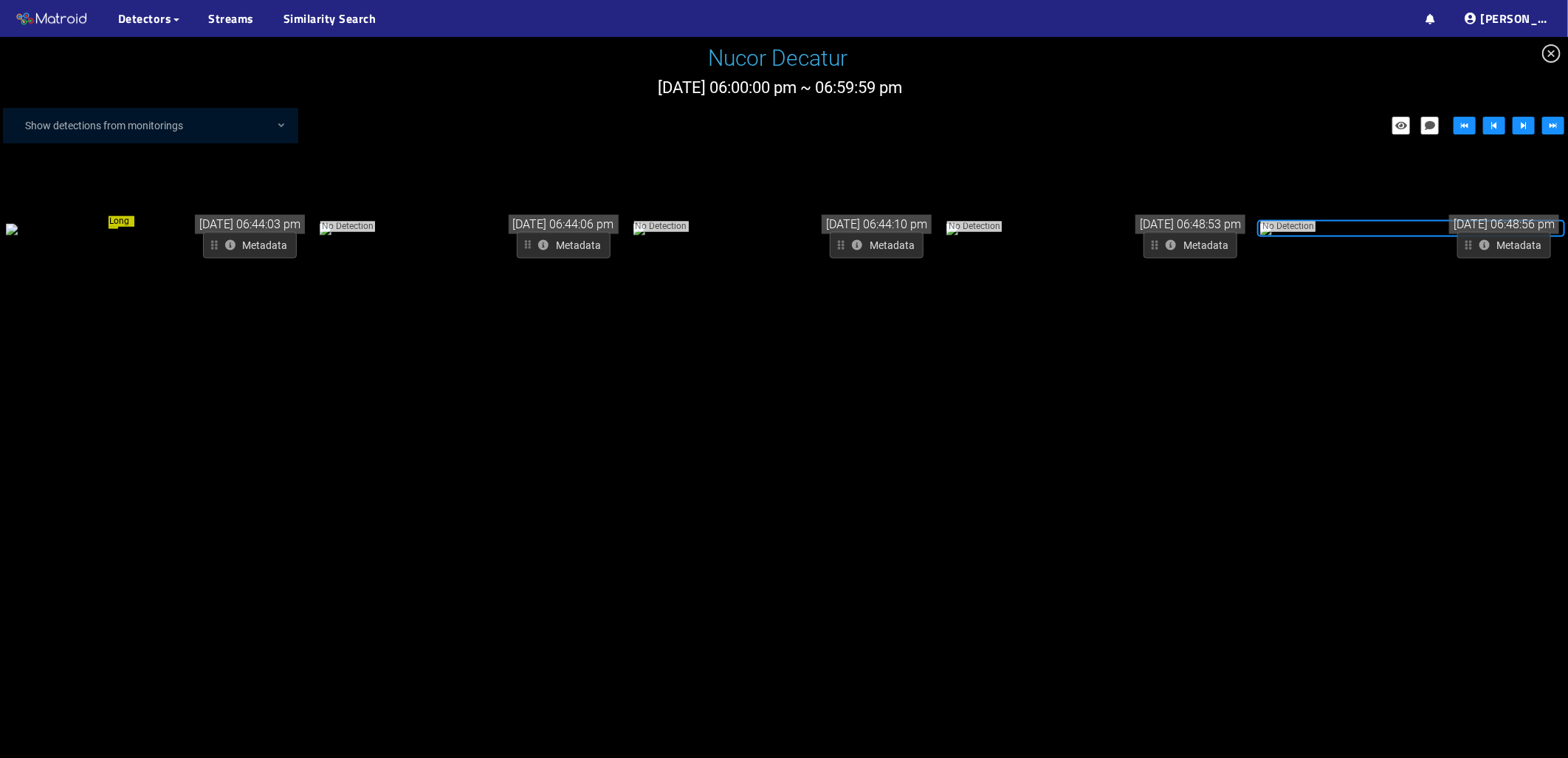
scroll to position [12180, 0]
click at [1083, 239] on div "No Detection" at bounding box center [1097, 229] width 304 height 18
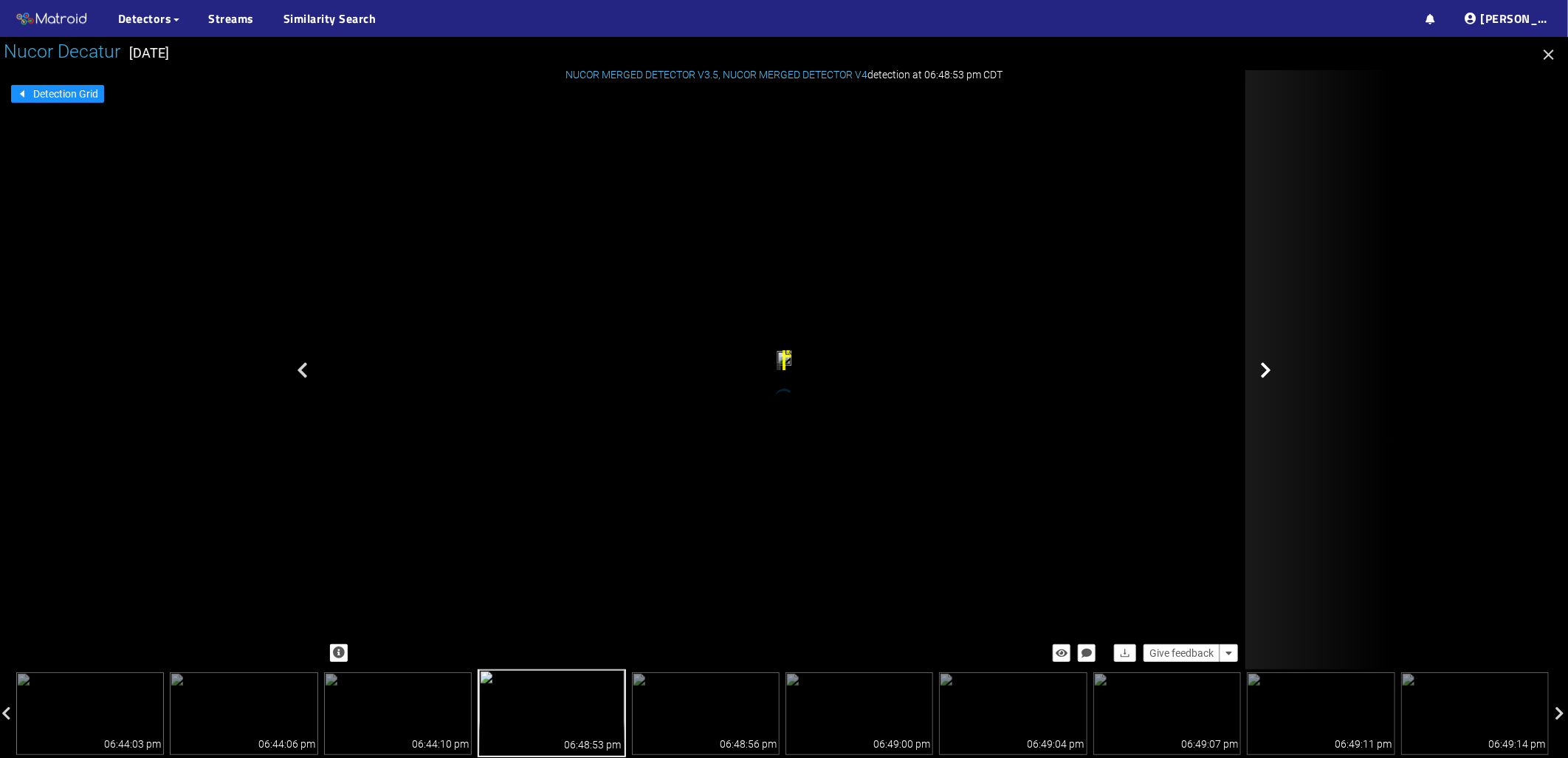
click at [1271, 369] on div at bounding box center [1319, 370] width 148 height 599
click at [1253, 370] on div at bounding box center [1319, 370] width 148 height 599
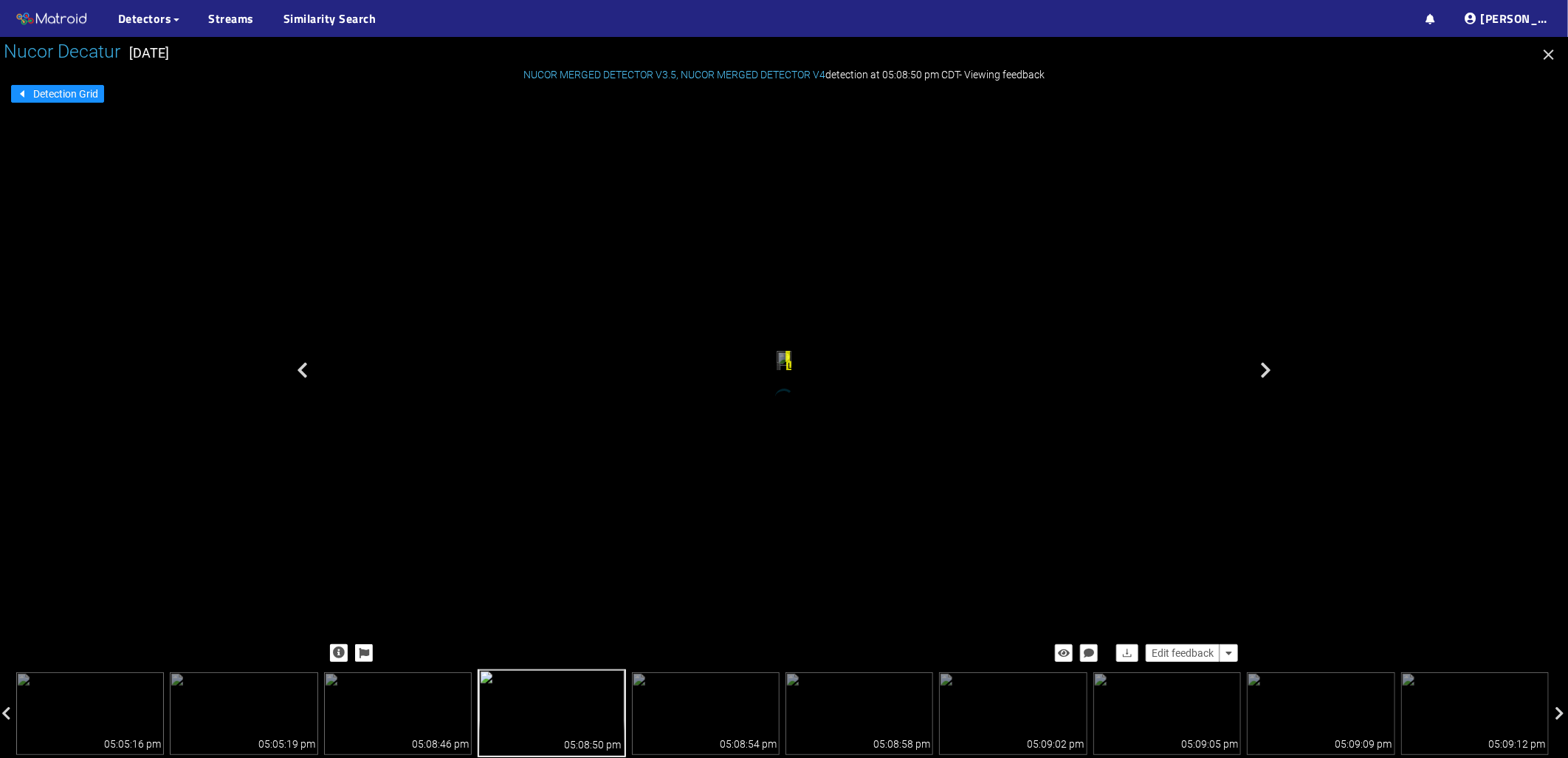
click at [790, 351] on div "Long Crack" at bounding box center [788, 356] width 3 height 11
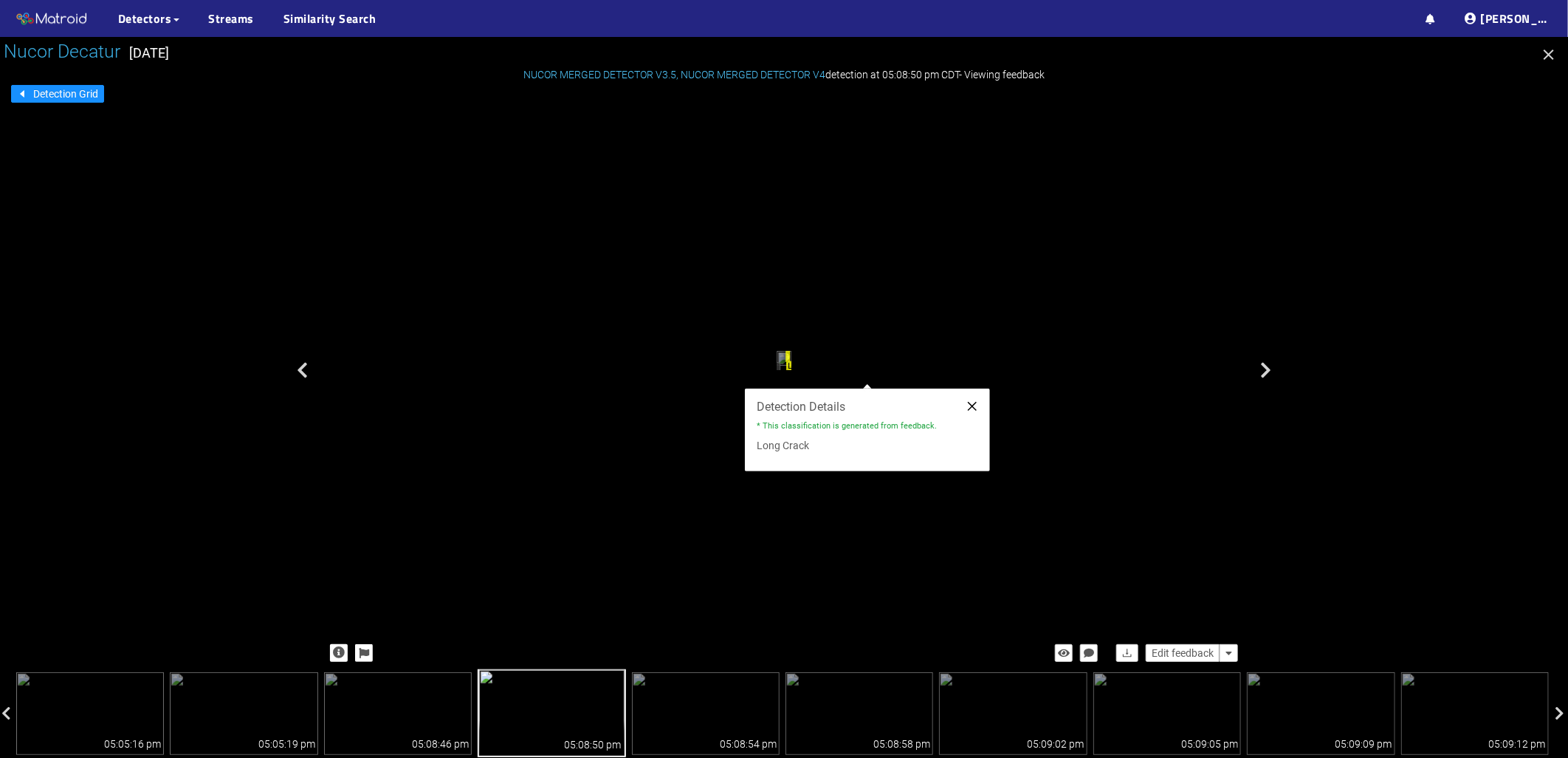
click at [972, 404] on icon "close" at bounding box center [973, 406] width 12 height 12
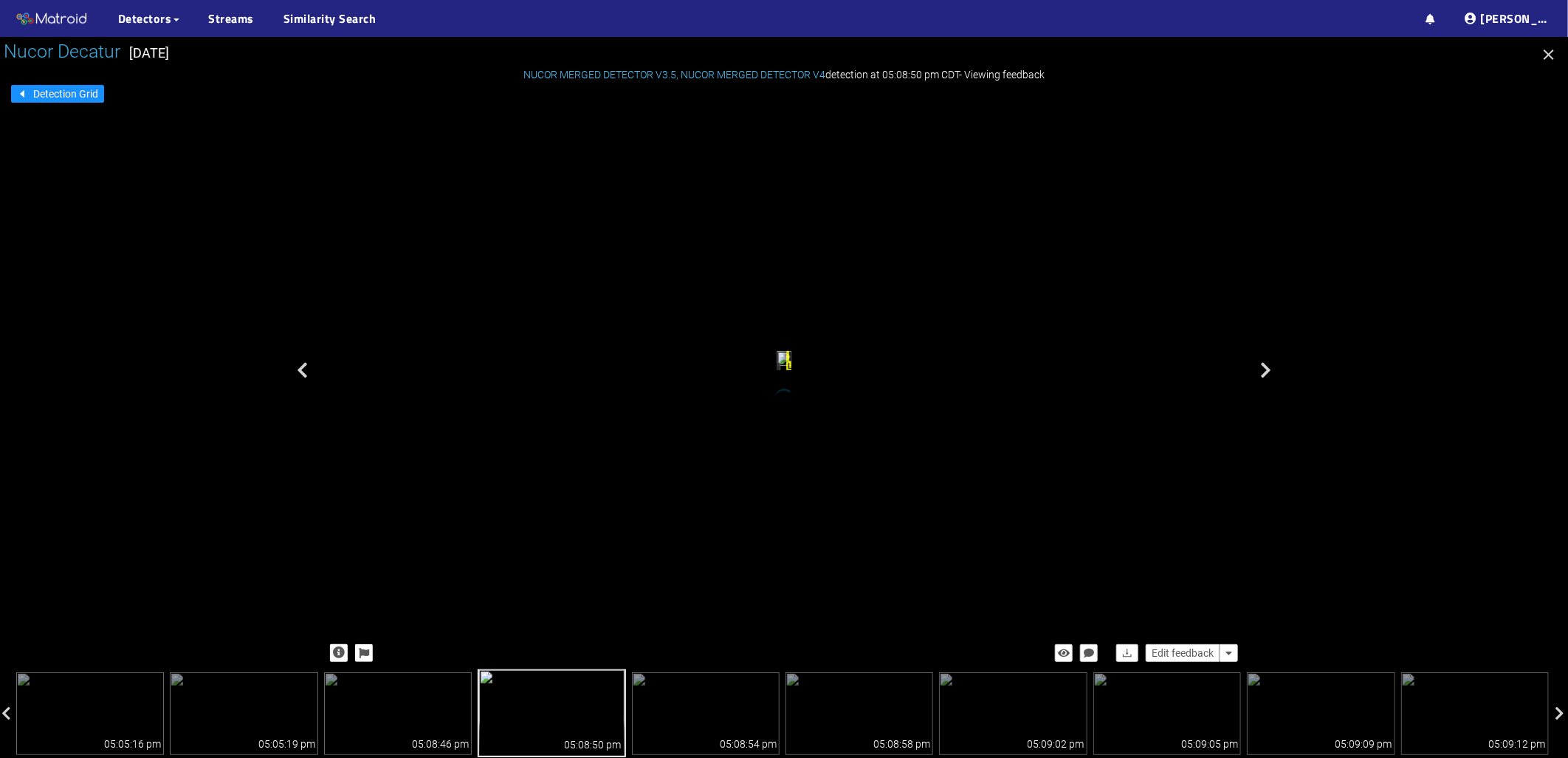
click at [1543, 60] on icon "button" at bounding box center [1549, 54] width 18 height 18
